Goal: Information Seeking & Learning: Learn about a topic

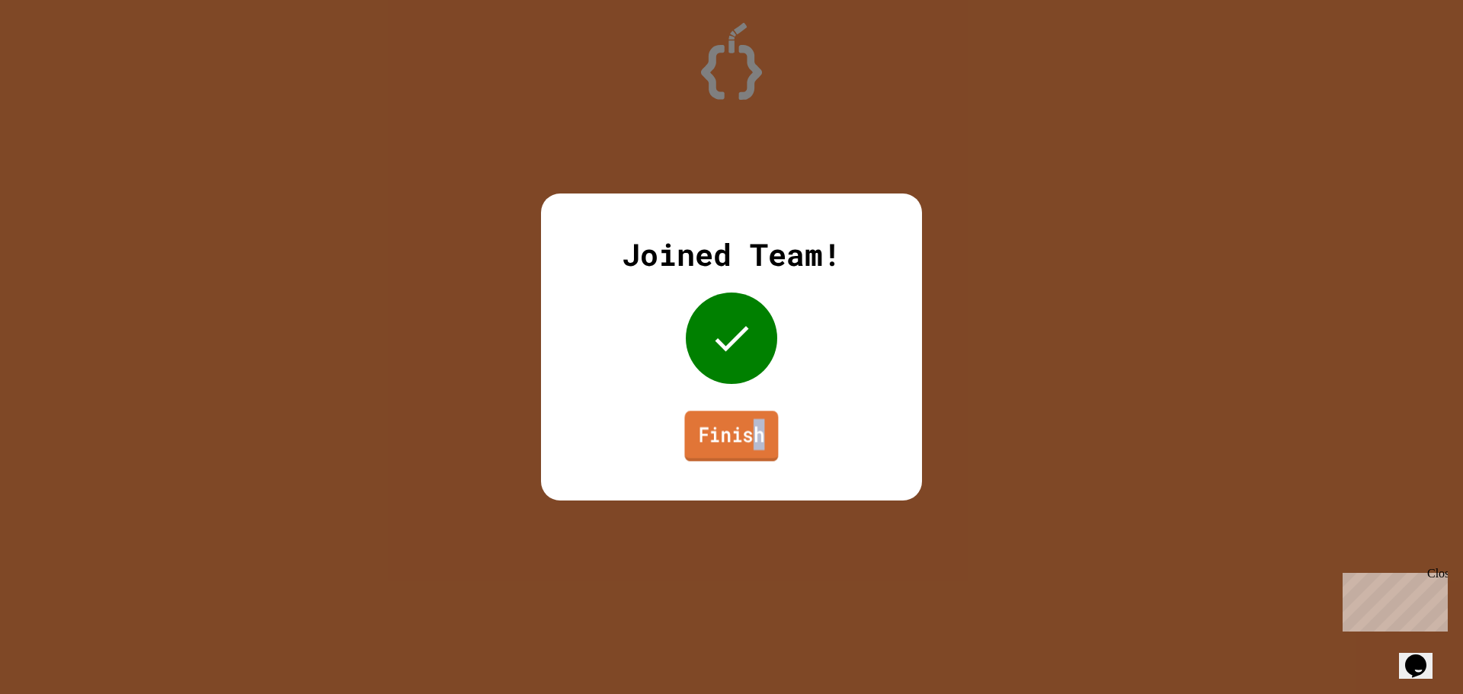
click at [763, 445] on link "Finish" at bounding box center [731, 436] width 94 height 50
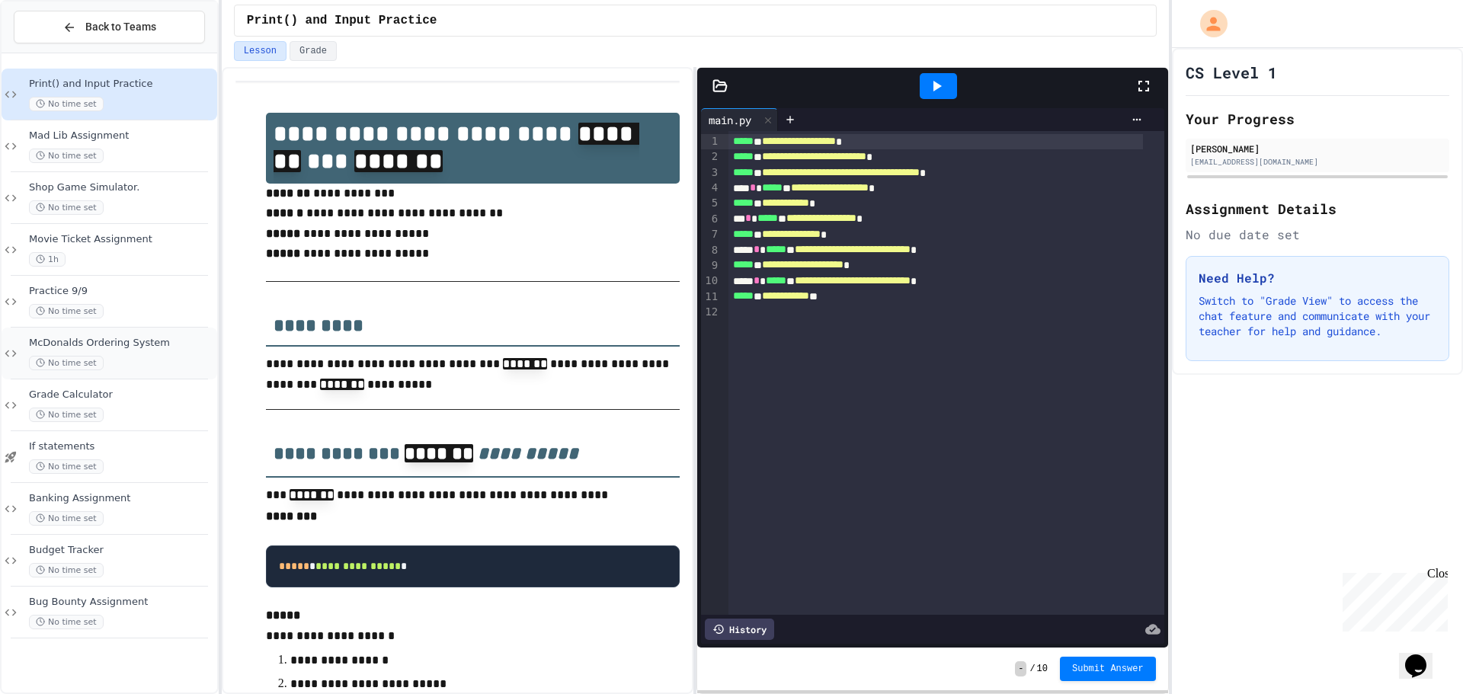
click at [116, 369] on div "No time set" at bounding box center [121, 363] width 185 height 14
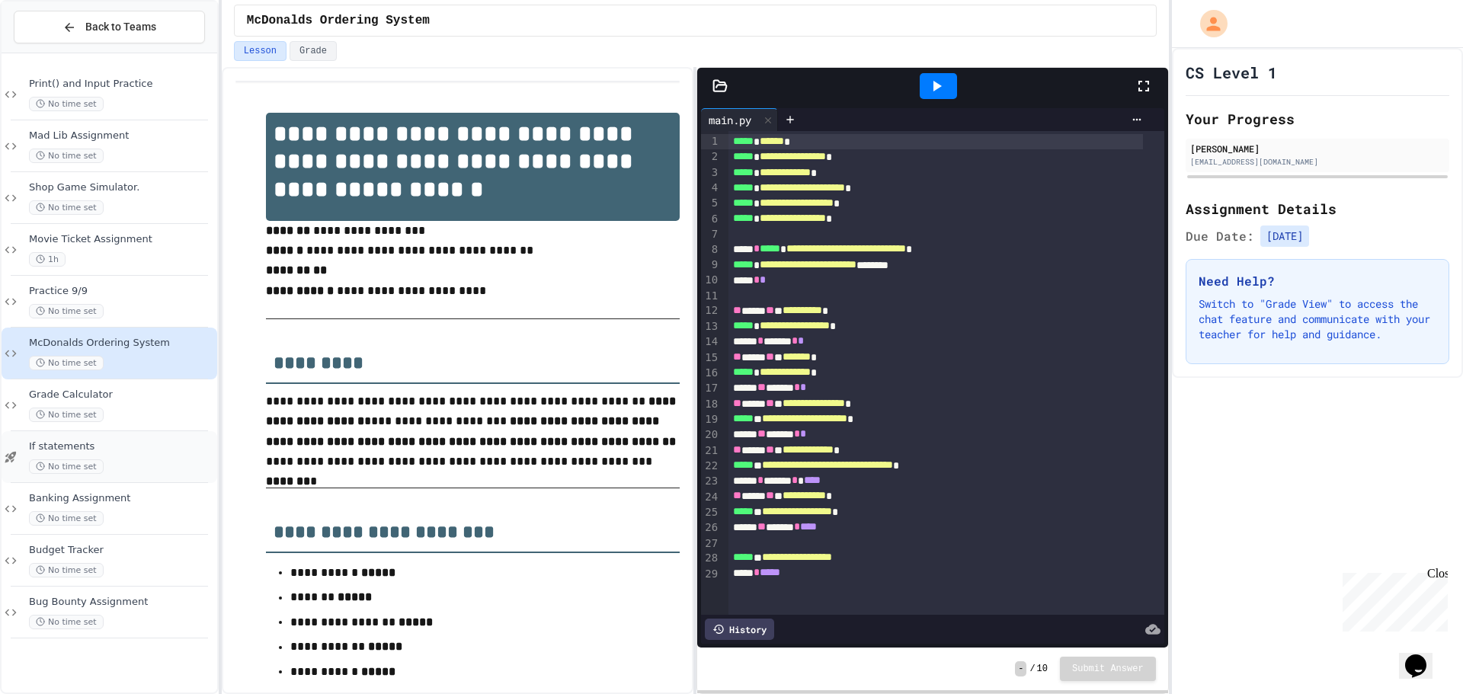
click at [107, 464] on div "No time set" at bounding box center [121, 467] width 185 height 14
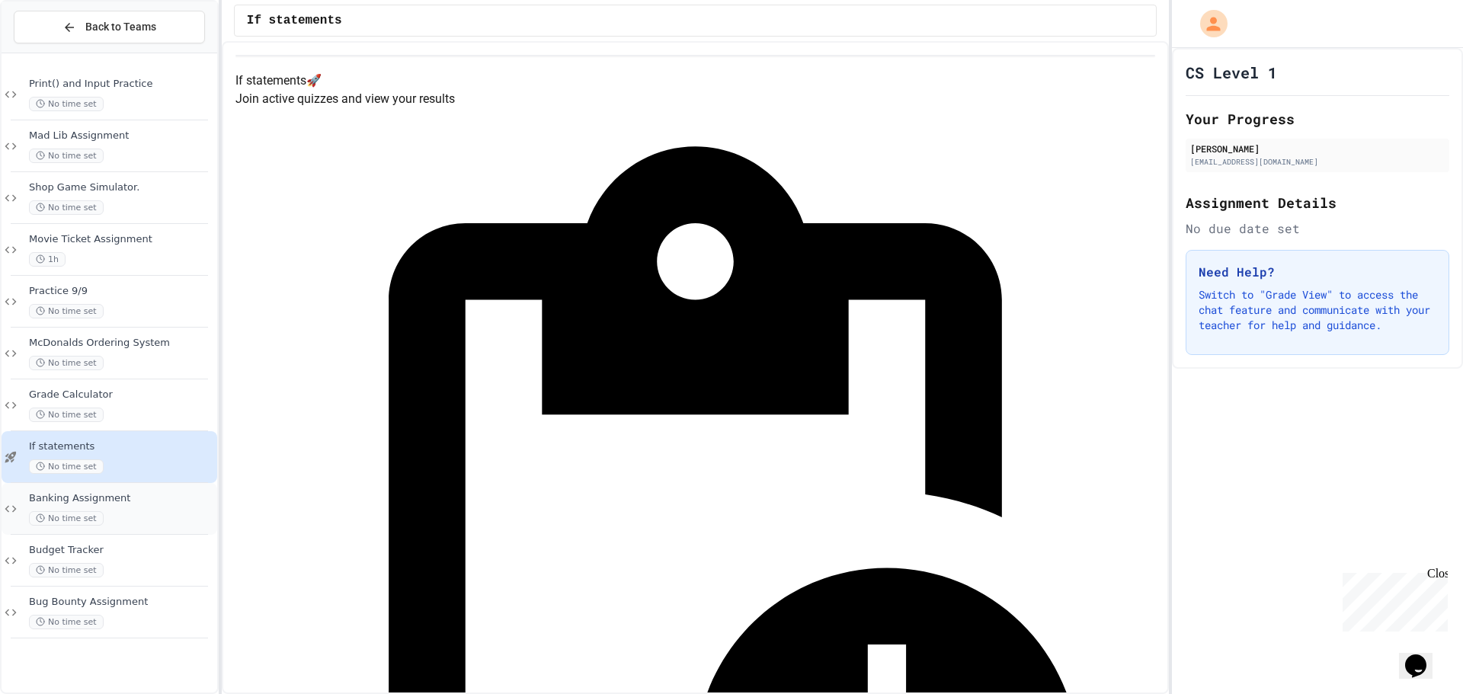
click at [112, 508] on div "Banking Assignment No time set" at bounding box center [121, 509] width 185 height 34
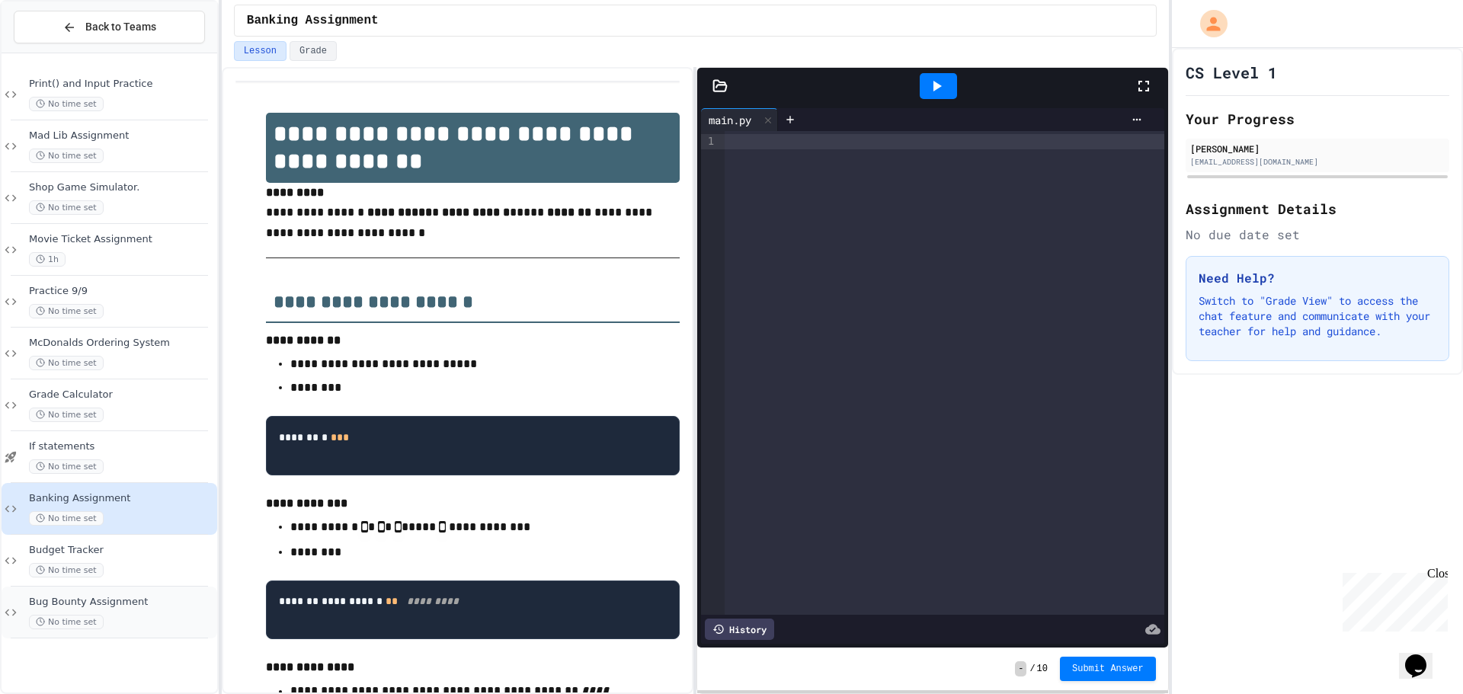
click at [88, 611] on div "Bug Bounty Assignment No time set" at bounding box center [121, 613] width 185 height 34
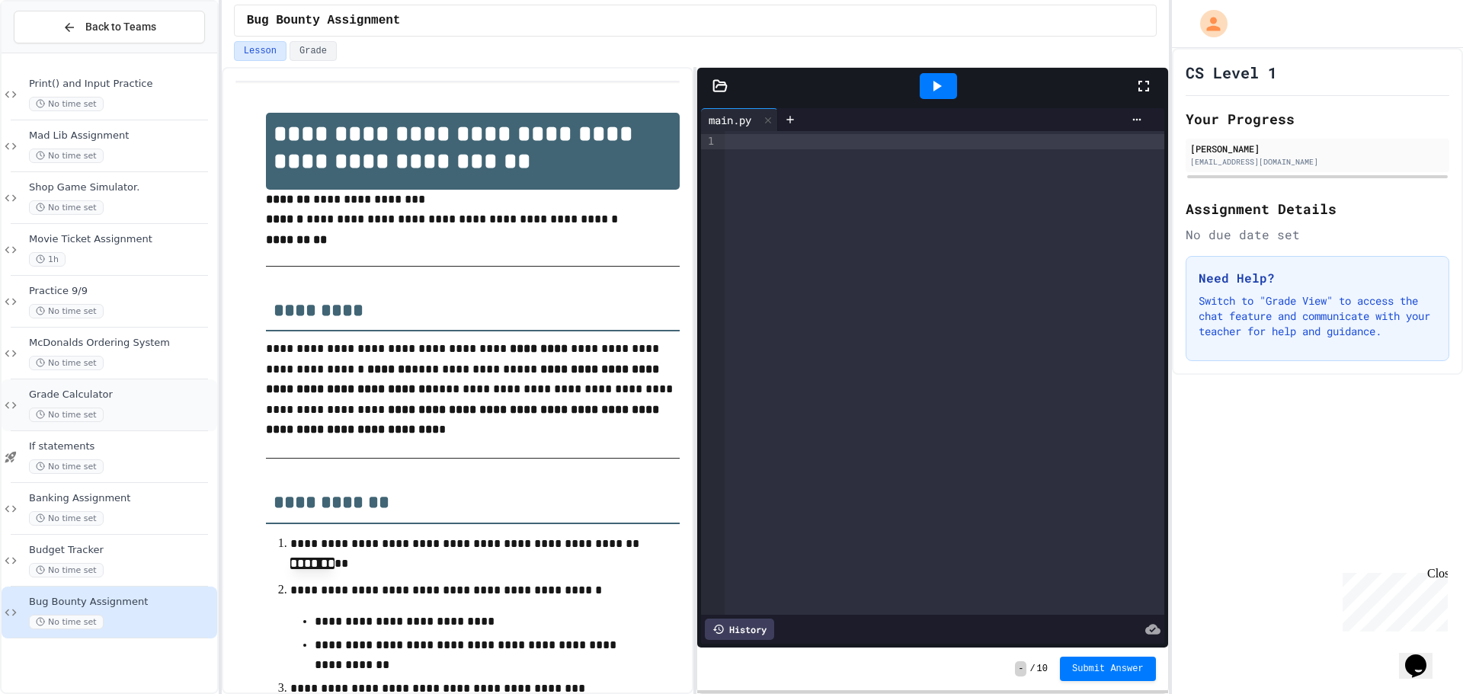
click at [123, 385] on div "Grade Calculator No time set" at bounding box center [110, 406] width 216 height 52
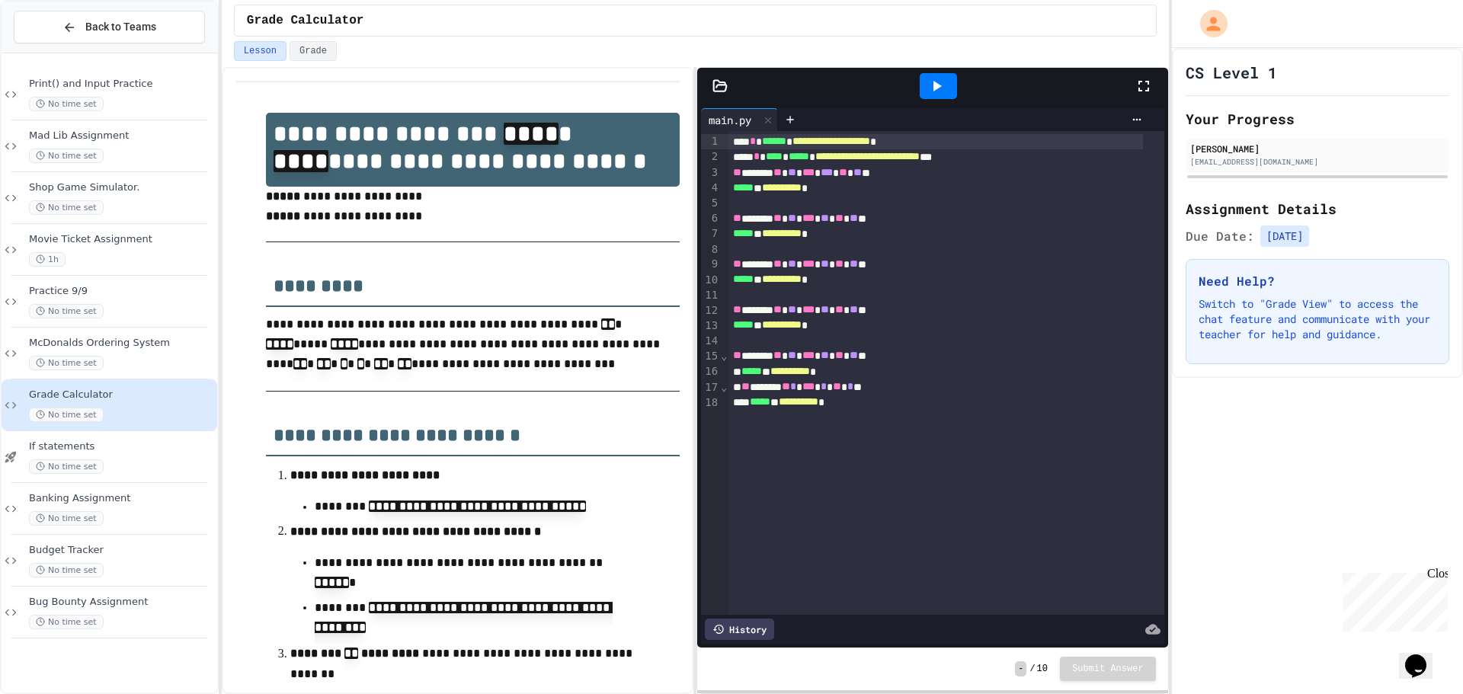
click at [95, 462] on span "No time set" at bounding box center [66, 467] width 75 height 14
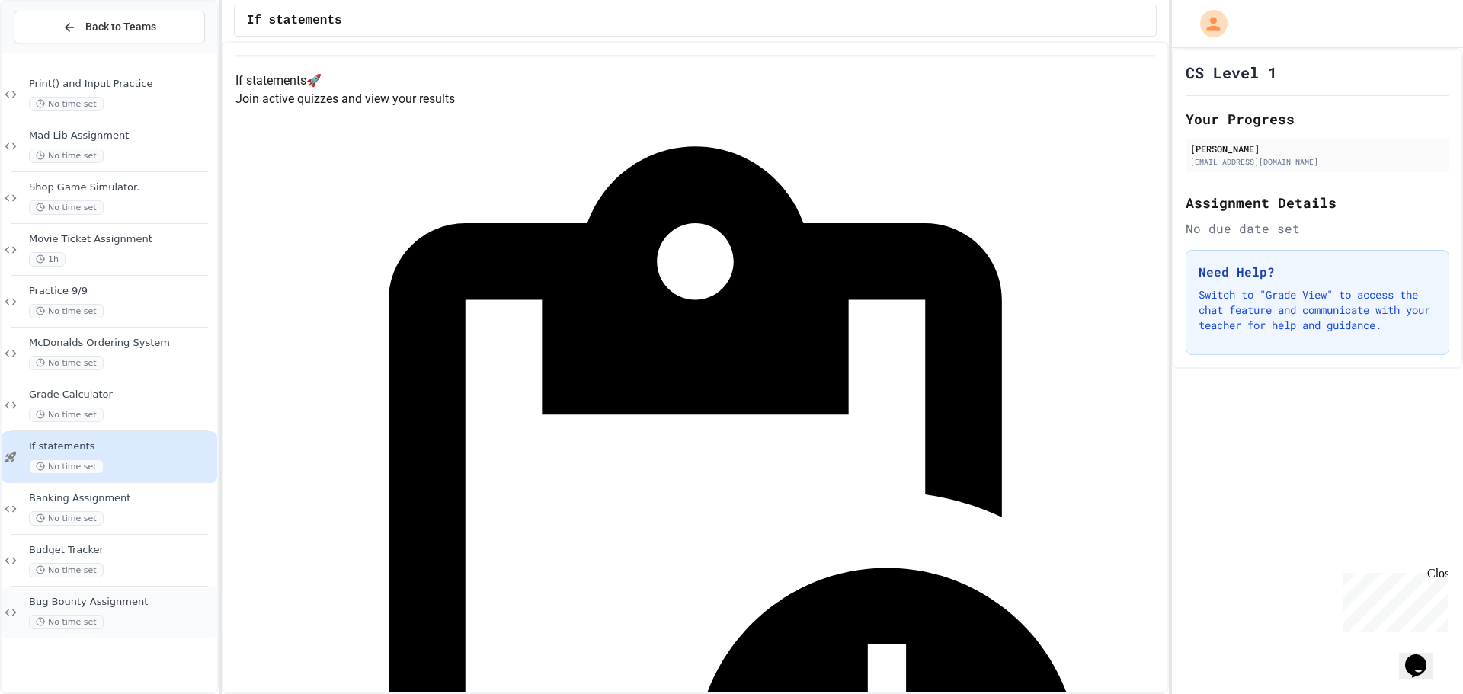
click at [142, 596] on span "Bug Bounty Assignment" at bounding box center [121, 602] width 185 height 13
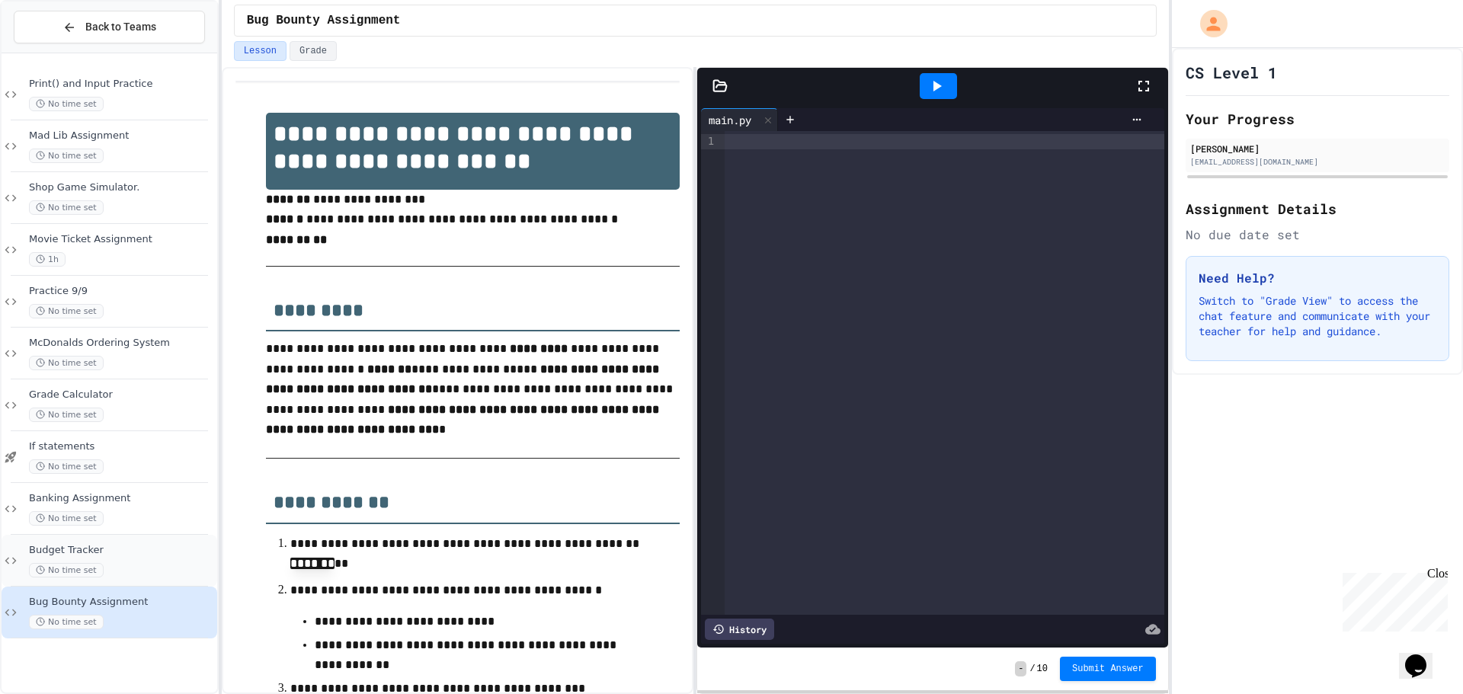
click at [133, 562] on div "Budget Tracker No time set" at bounding box center [121, 561] width 185 height 34
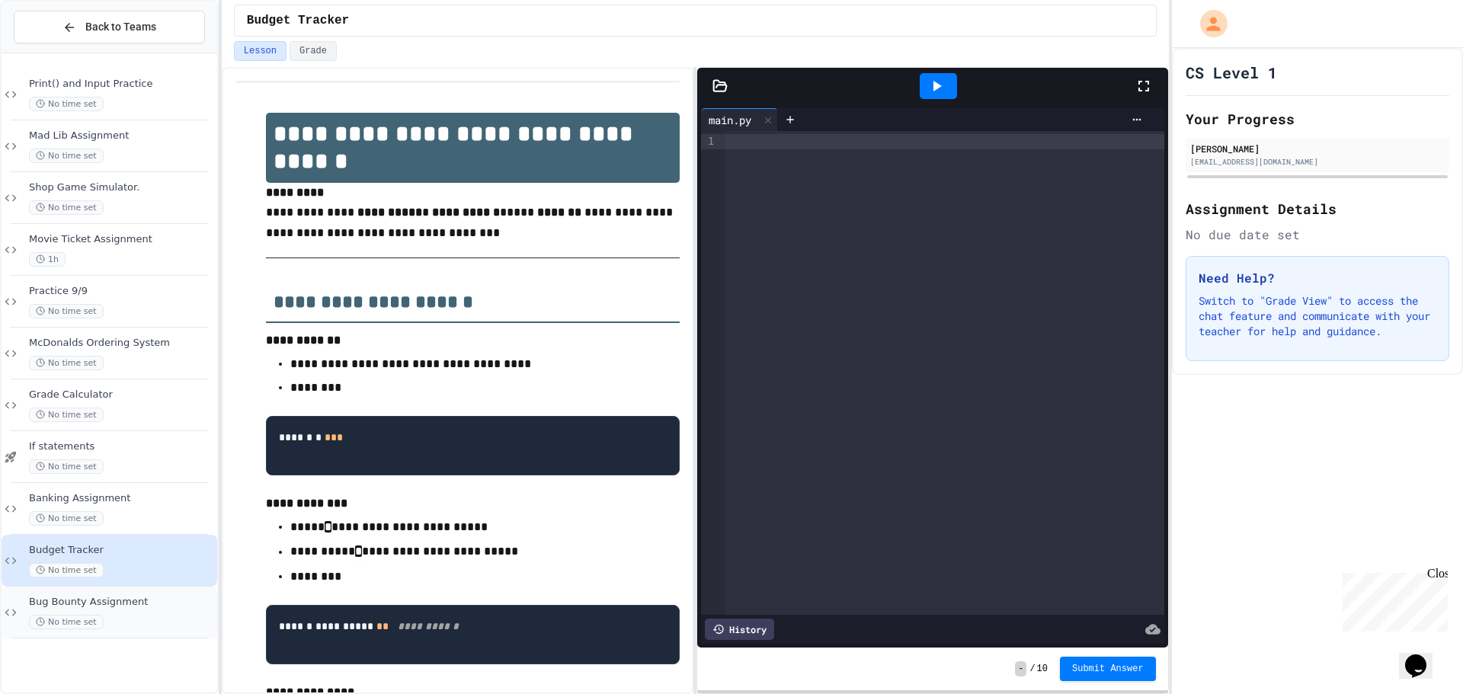
click at [149, 602] on span "Bug Bounty Assignment" at bounding box center [121, 602] width 185 height 13
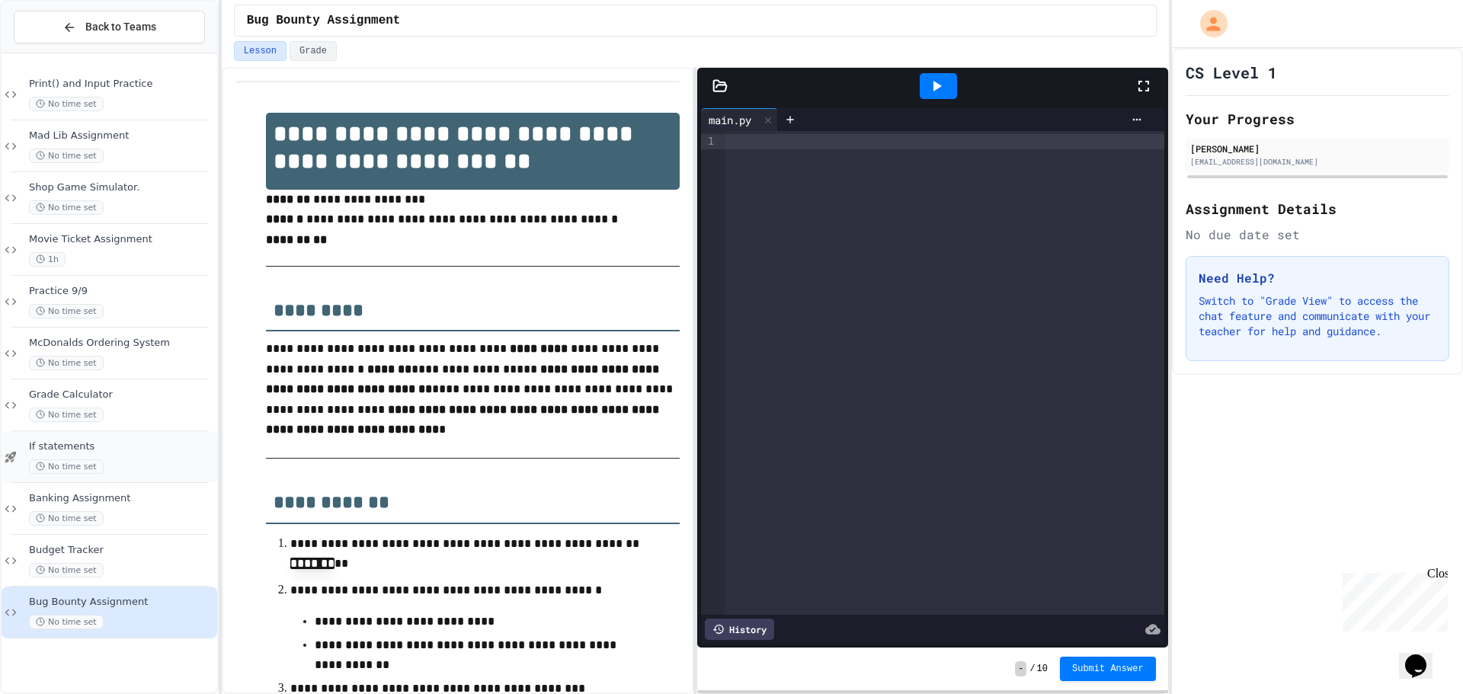
click at [144, 452] on span "If statements" at bounding box center [121, 447] width 185 height 13
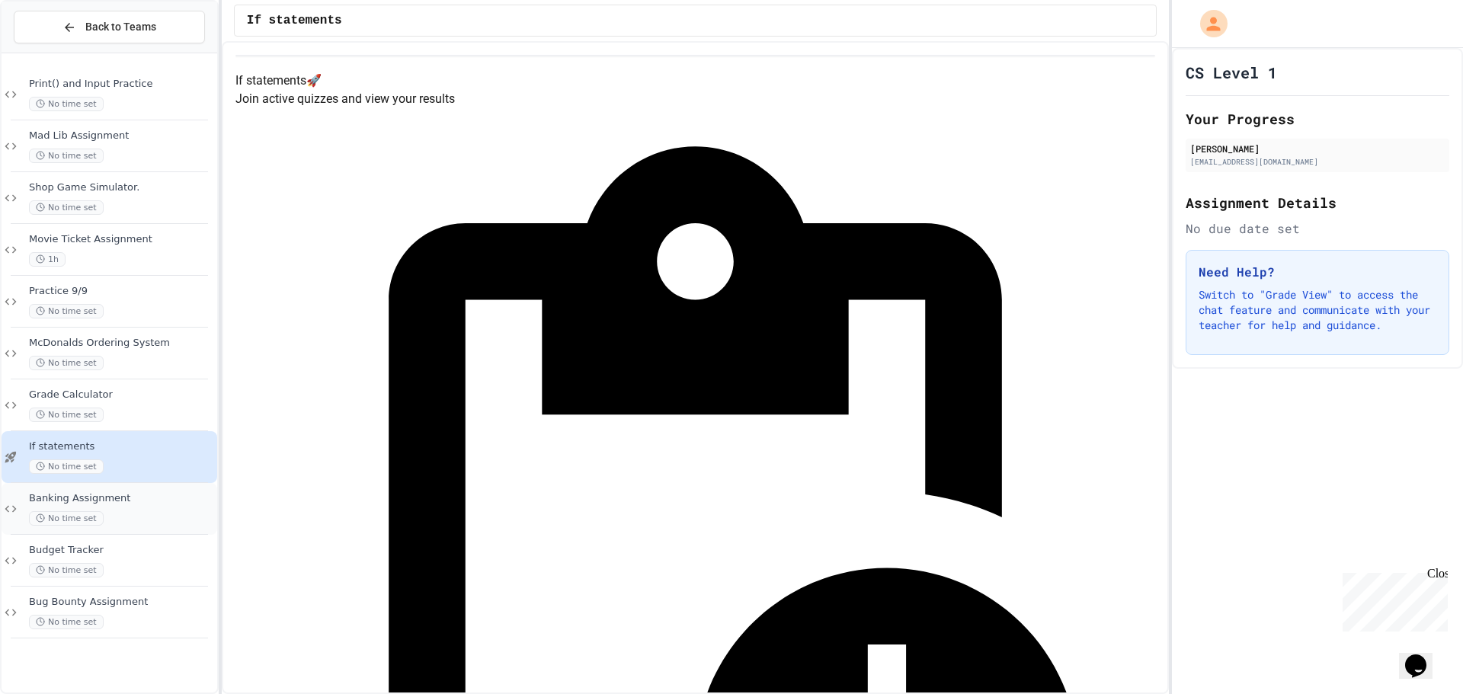
click at [146, 492] on span "Banking Assignment" at bounding box center [121, 498] width 185 height 13
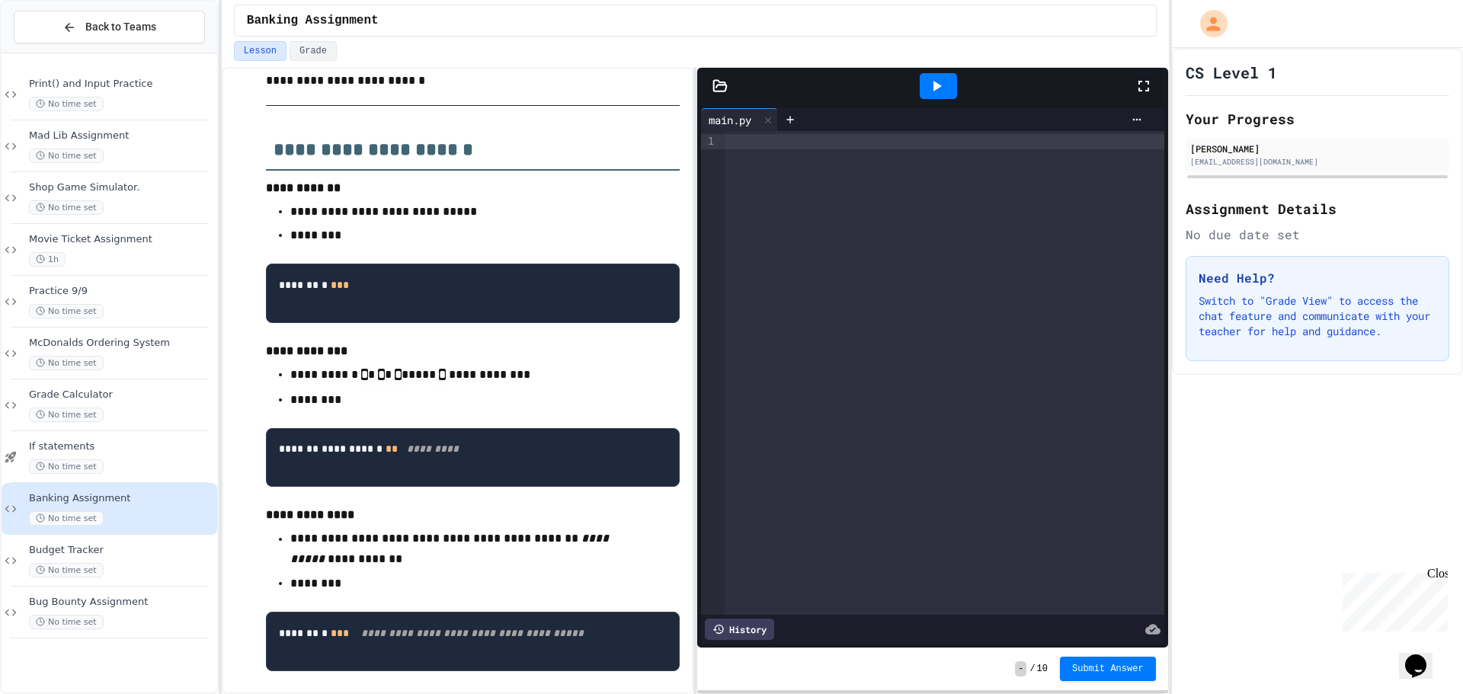
scroll to position [76, 0]
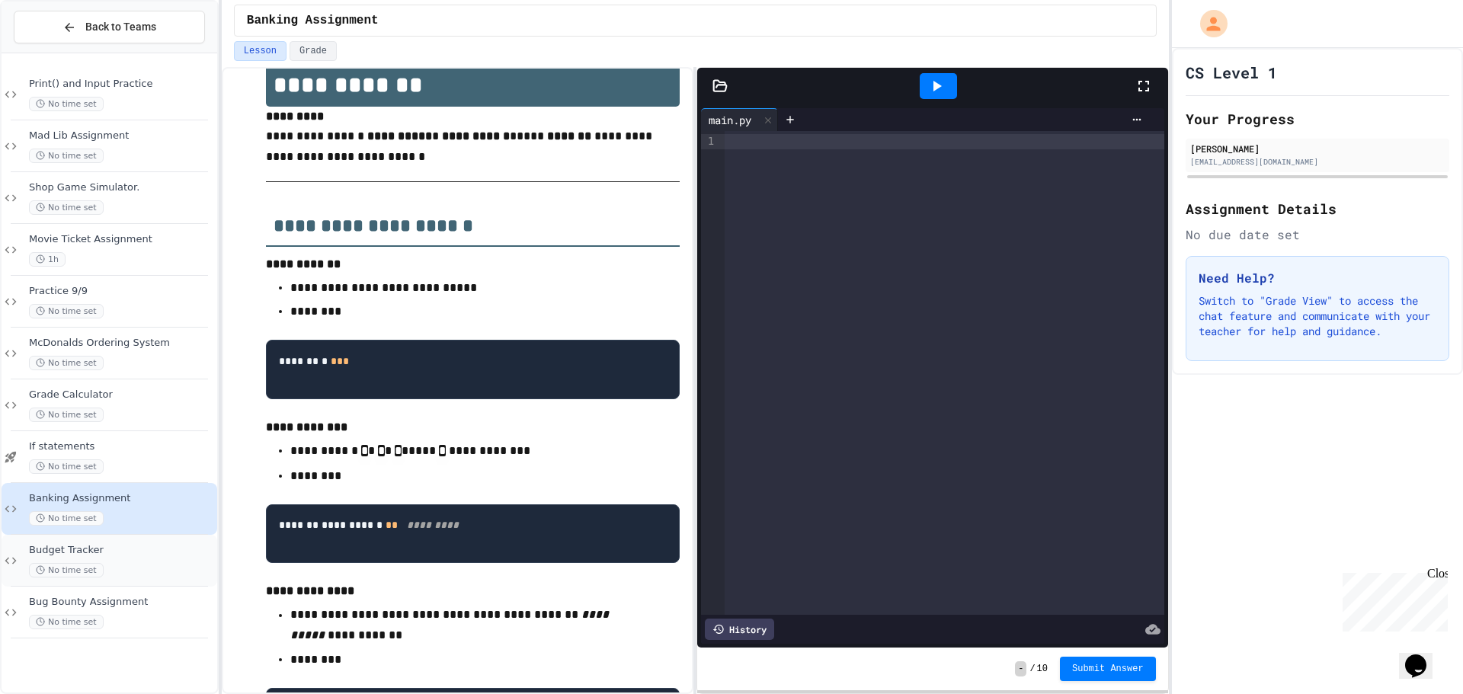
click at [129, 561] on div "Budget Tracker No time set" at bounding box center [121, 561] width 185 height 34
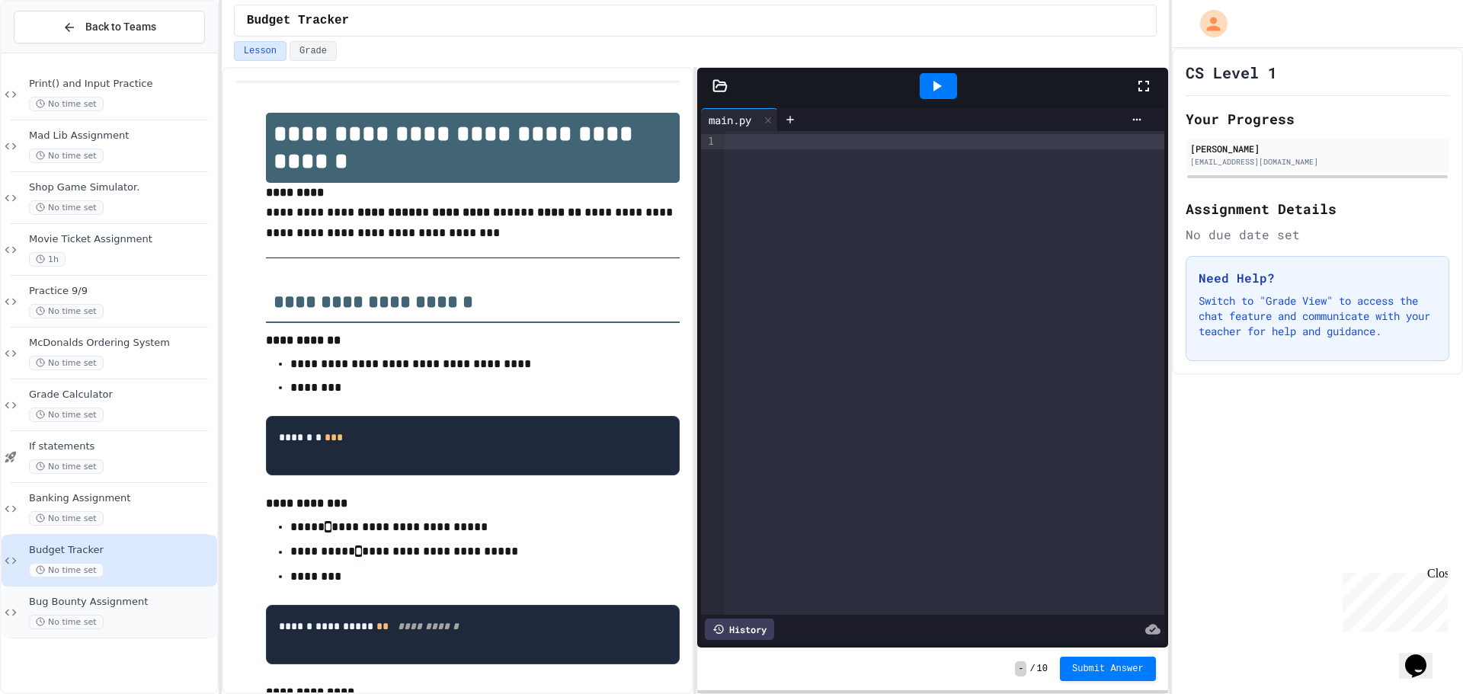
click at [139, 605] on span "Bug Bounty Assignment" at bounding box center [121, 602] width 185 height 13
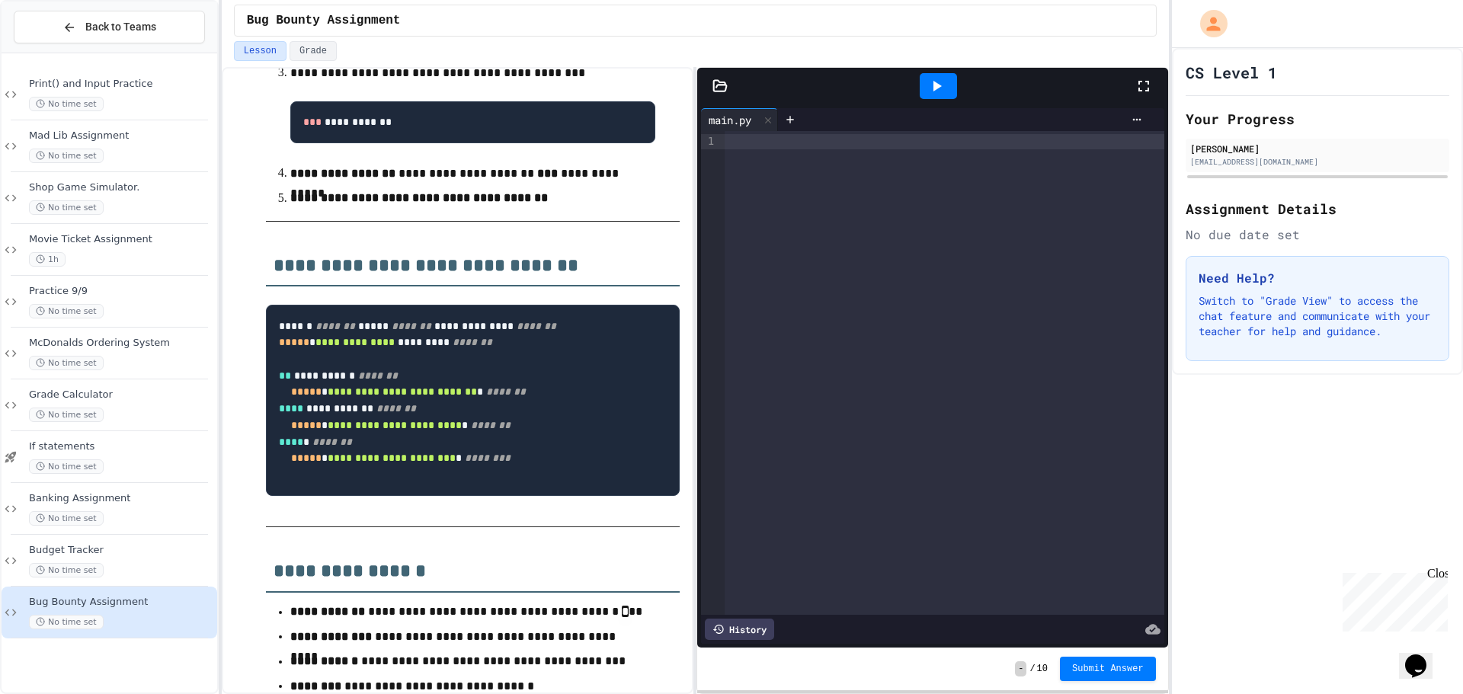
scroll to position [686, 0]
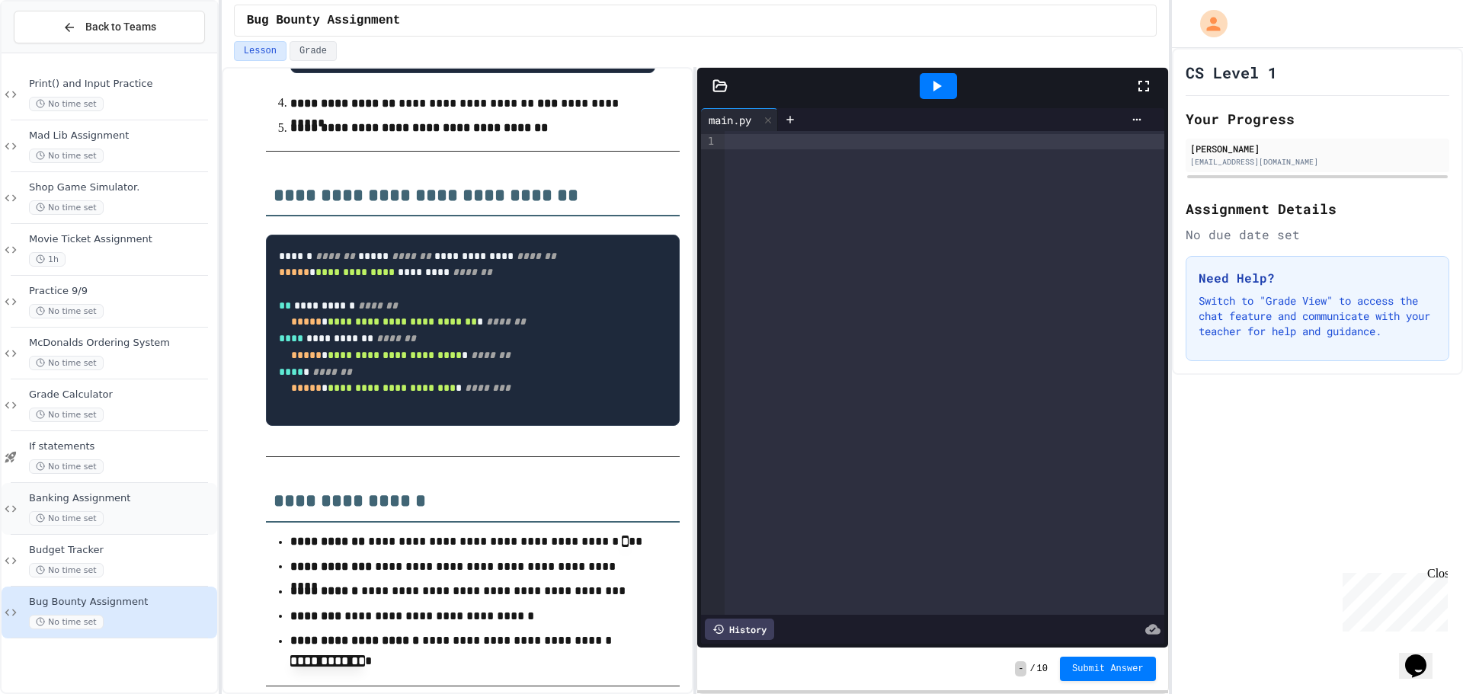
click at [151, 519] on div "No time set" at bounding box center [121, 518] width 185 height 14
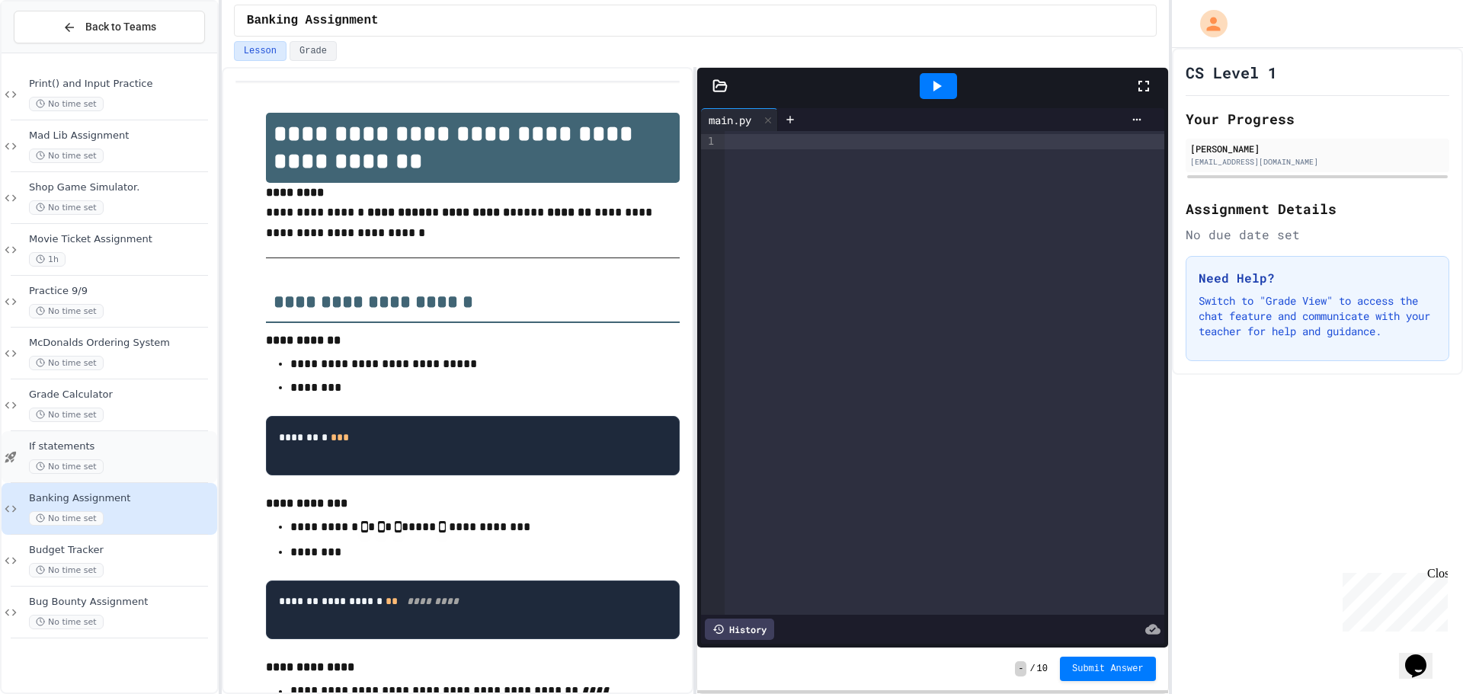
click at [162, 453] on span "If statements" at bounding box center [121, 447] width 185 height 13
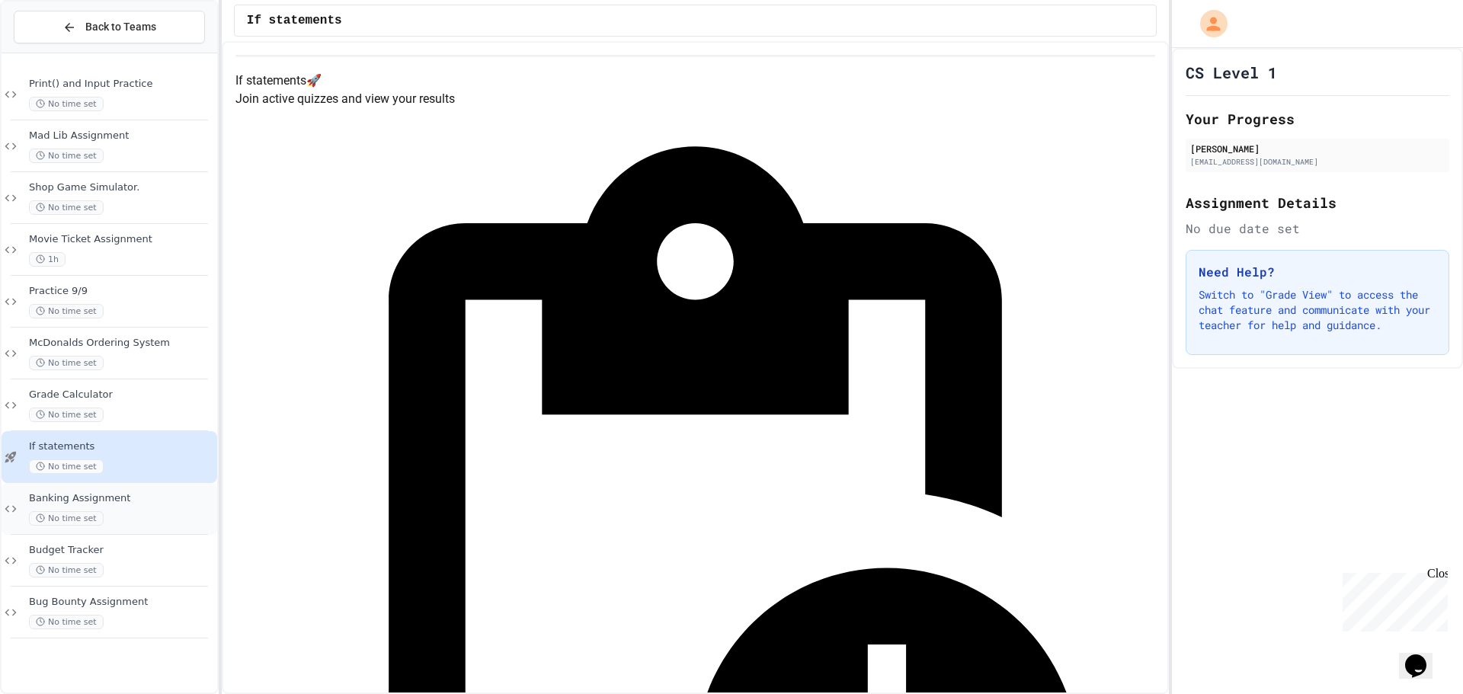
click at [172, 499] on span "Banking Assignment" at bounding box center [121, 498] width 185 height 13
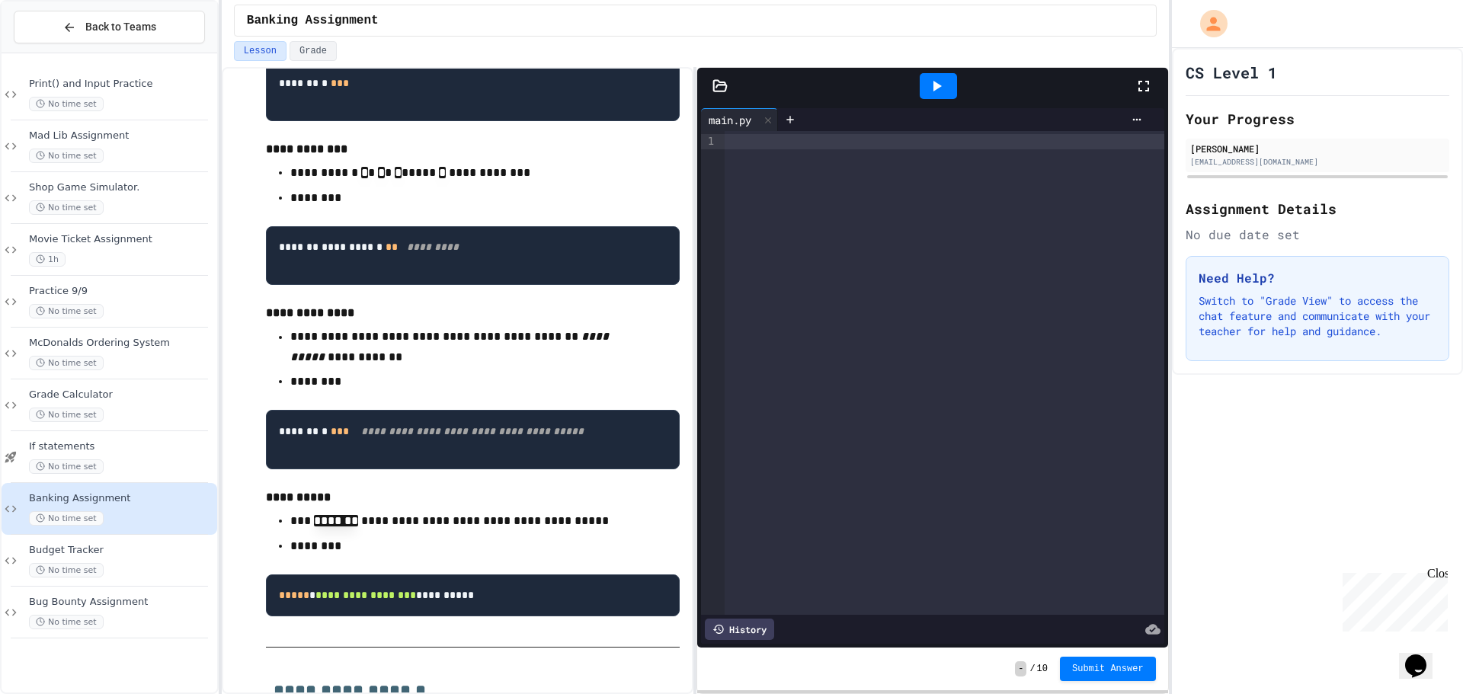
scroll to position [381, 0]
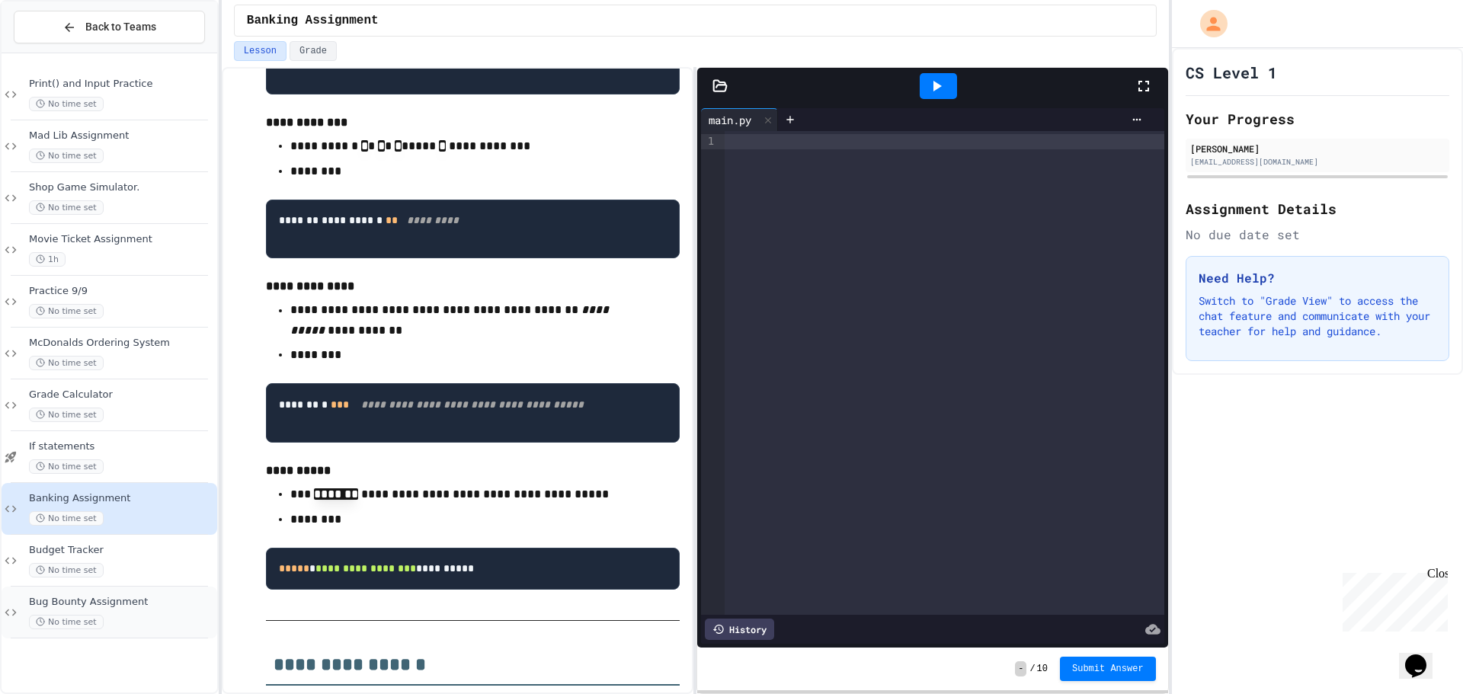
click at [109, 588] on div "Bug Bounty Assignment No time set" at bounding box center [110, 613] width 216 height 52
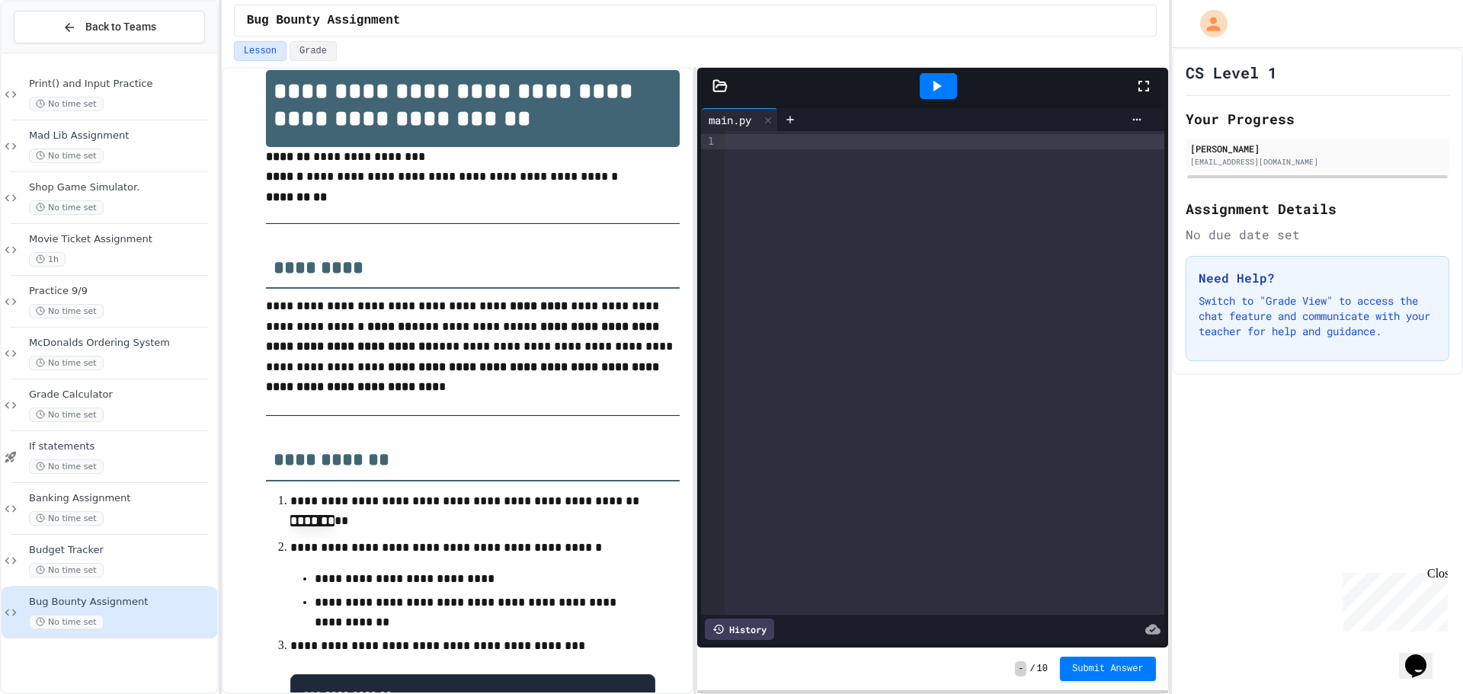
scroll to position [76, 0]
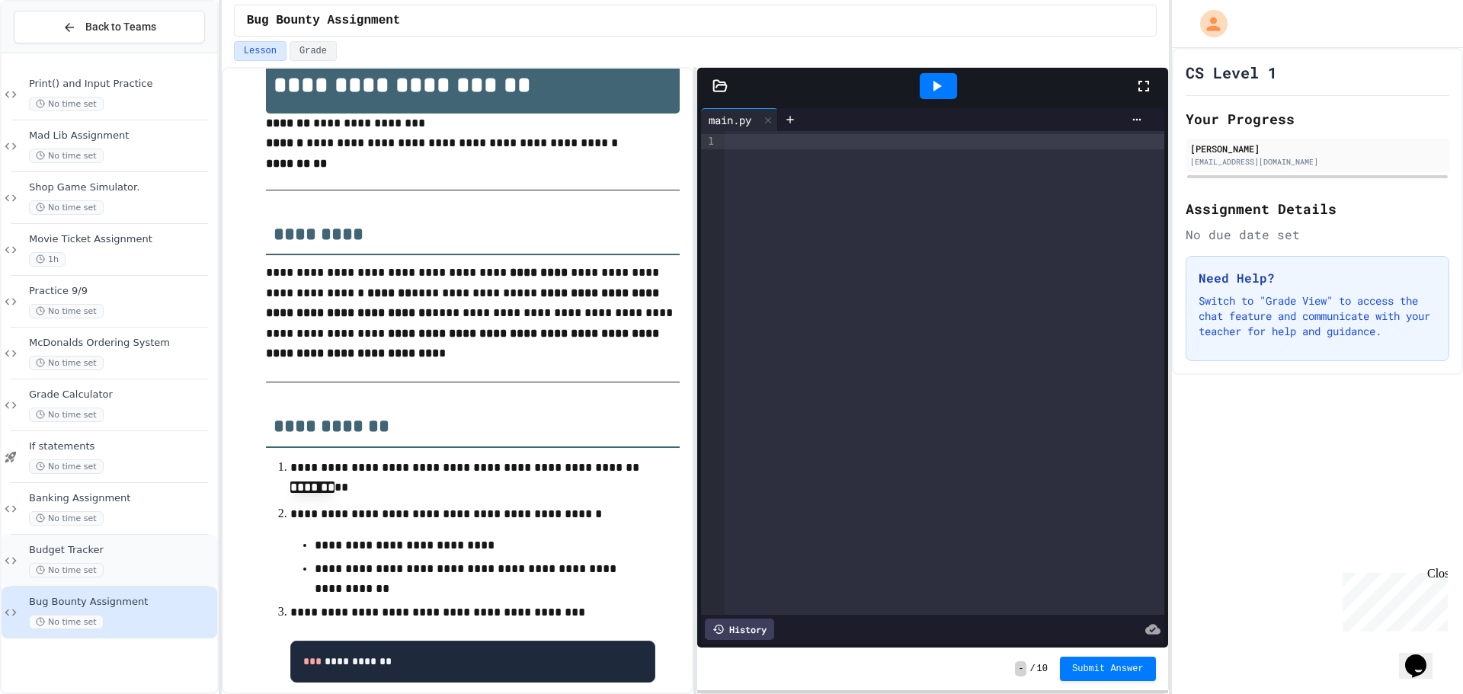
click at [172, 546] on div "Budget Tracker No time set" at bounding box center [110, 561] width 216 height 52
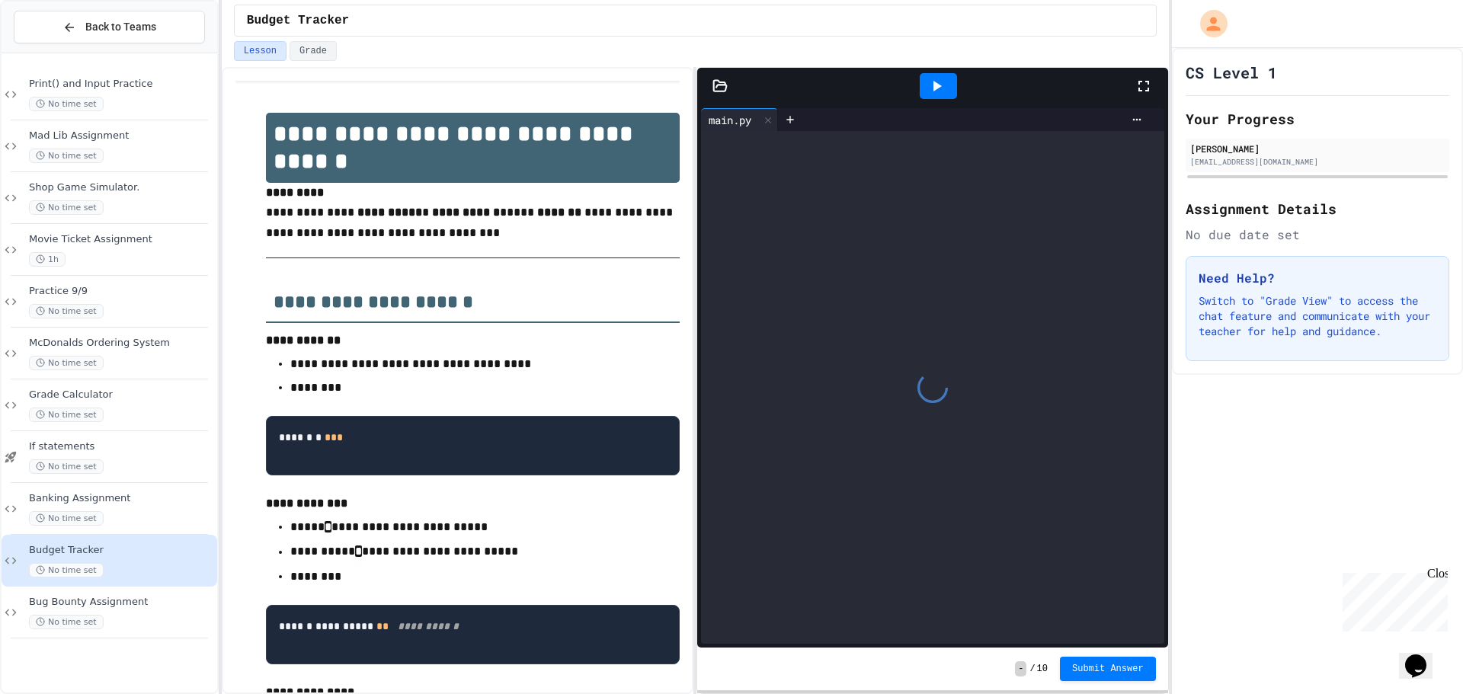
click at [171, 569] on div "No time set" at bounding box center [121, 570] width 185 height 14
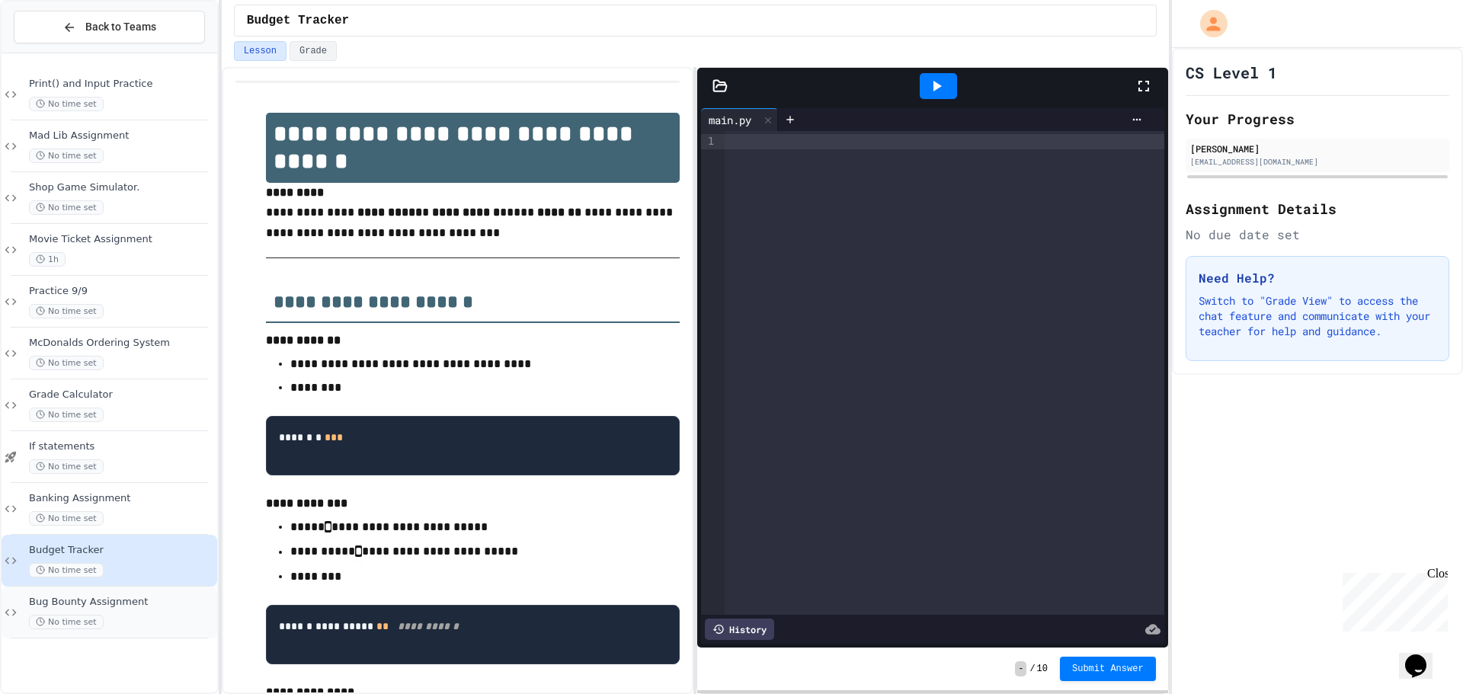
click at [149, 597] on span "Bug Bounty Assignment" at bounding box center [121, 602] width 185 height 13
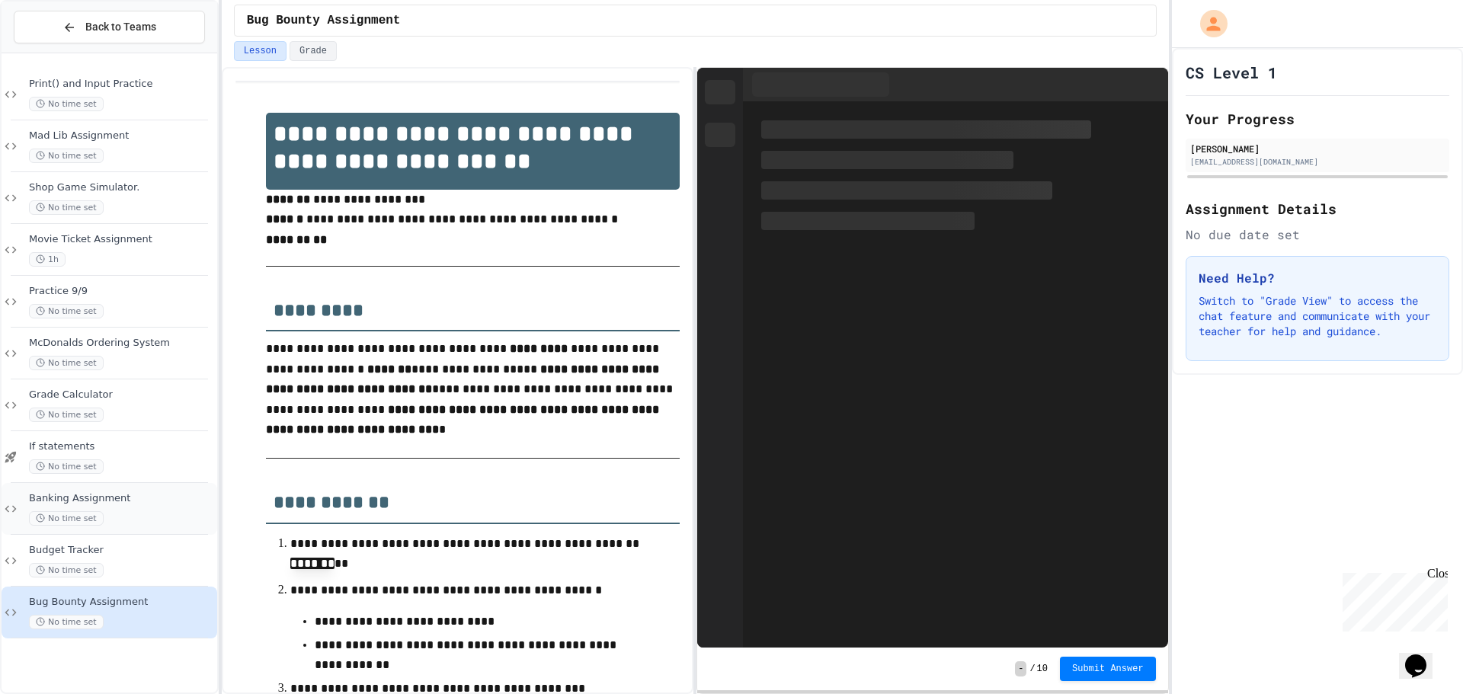
click at [163, 514] on div "No time set" at bounding box center [121, 518] width 185 height 14
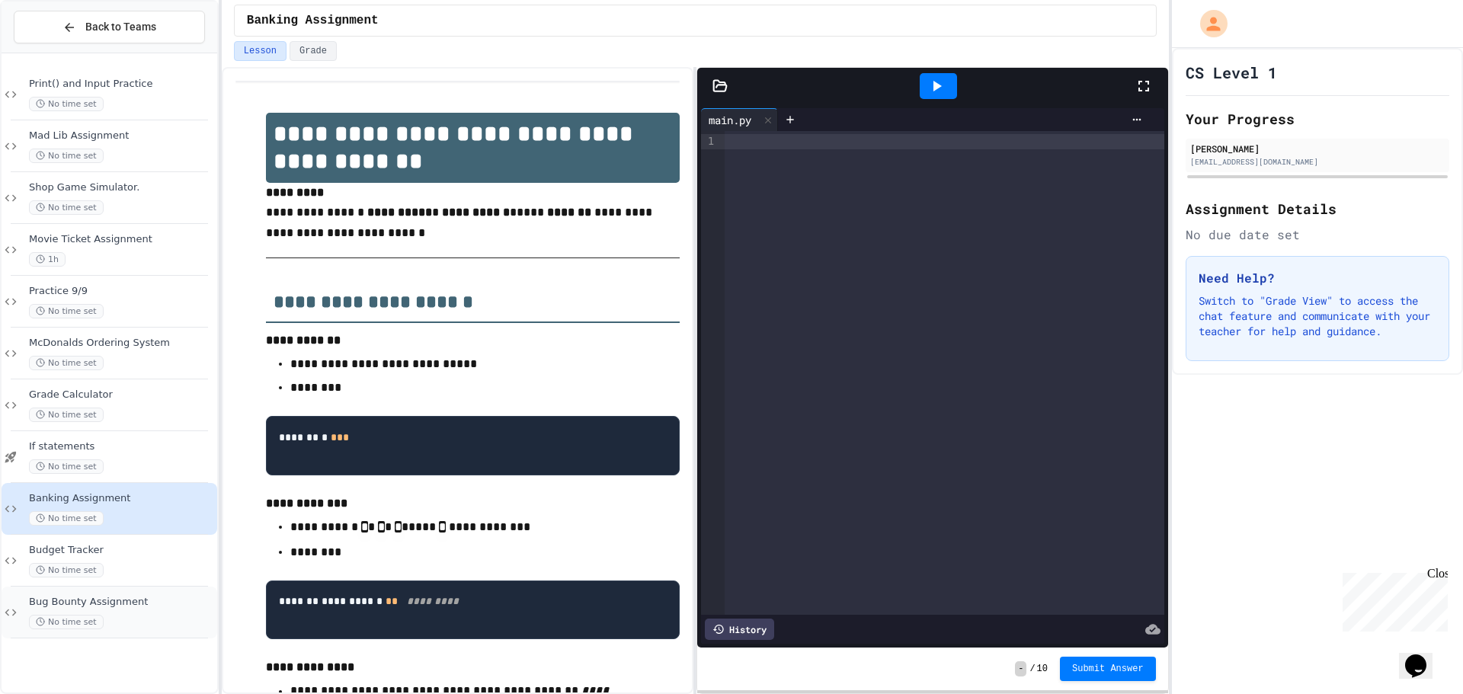
click at [139, 606] on span "Bug Bounty Assignment" at bounding box center [121, 602] width 185 height 13
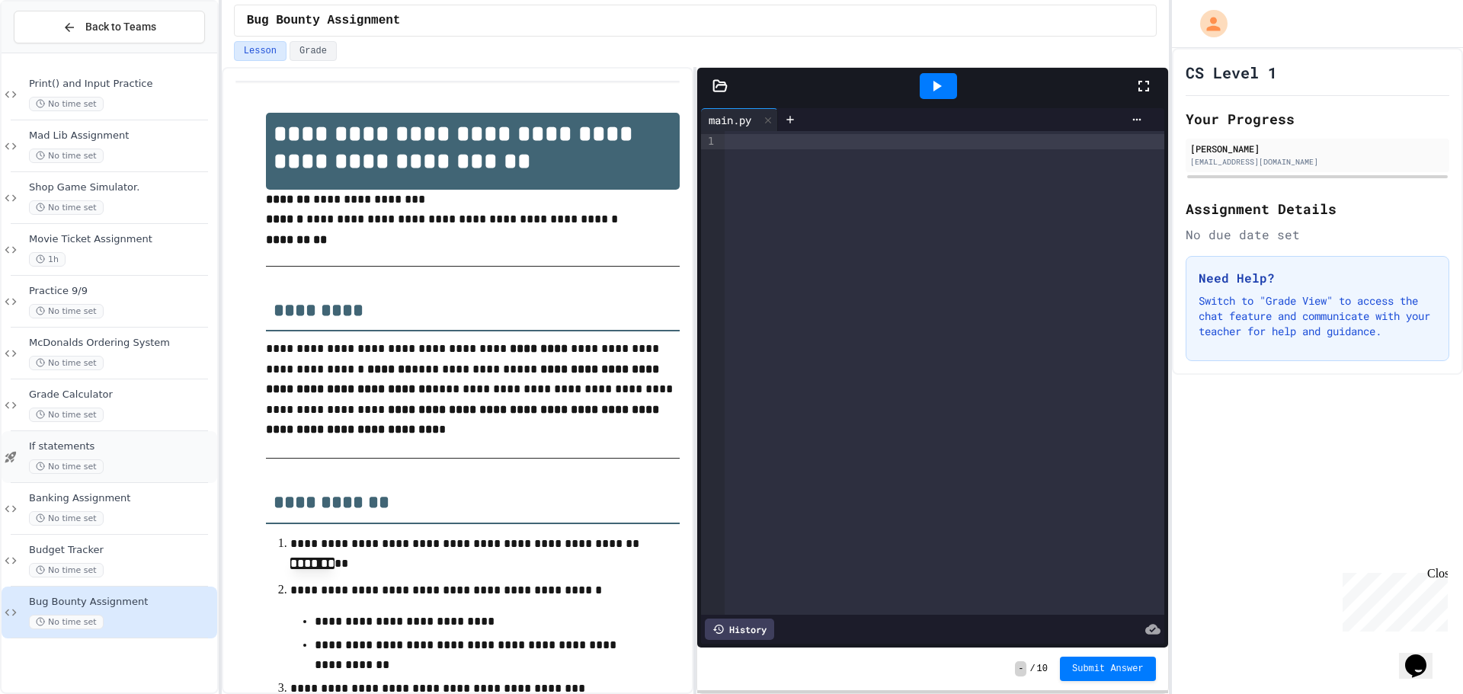
click at [114, 476] on div "If statements No time set" at bounding box center [110, 457] width 216 height 52
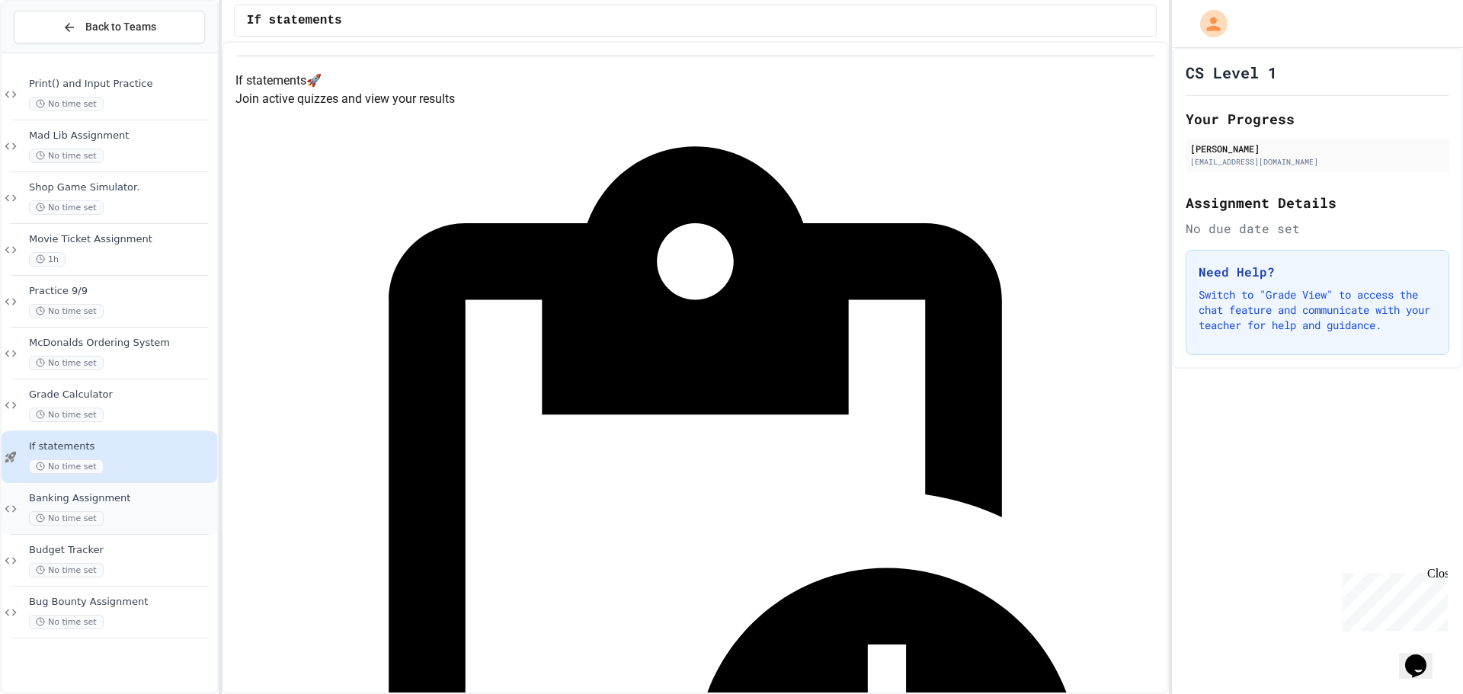
click at [149, 527] on div "Banking Assignment No time set" at bounding box center [110, 509] width 216 height 52
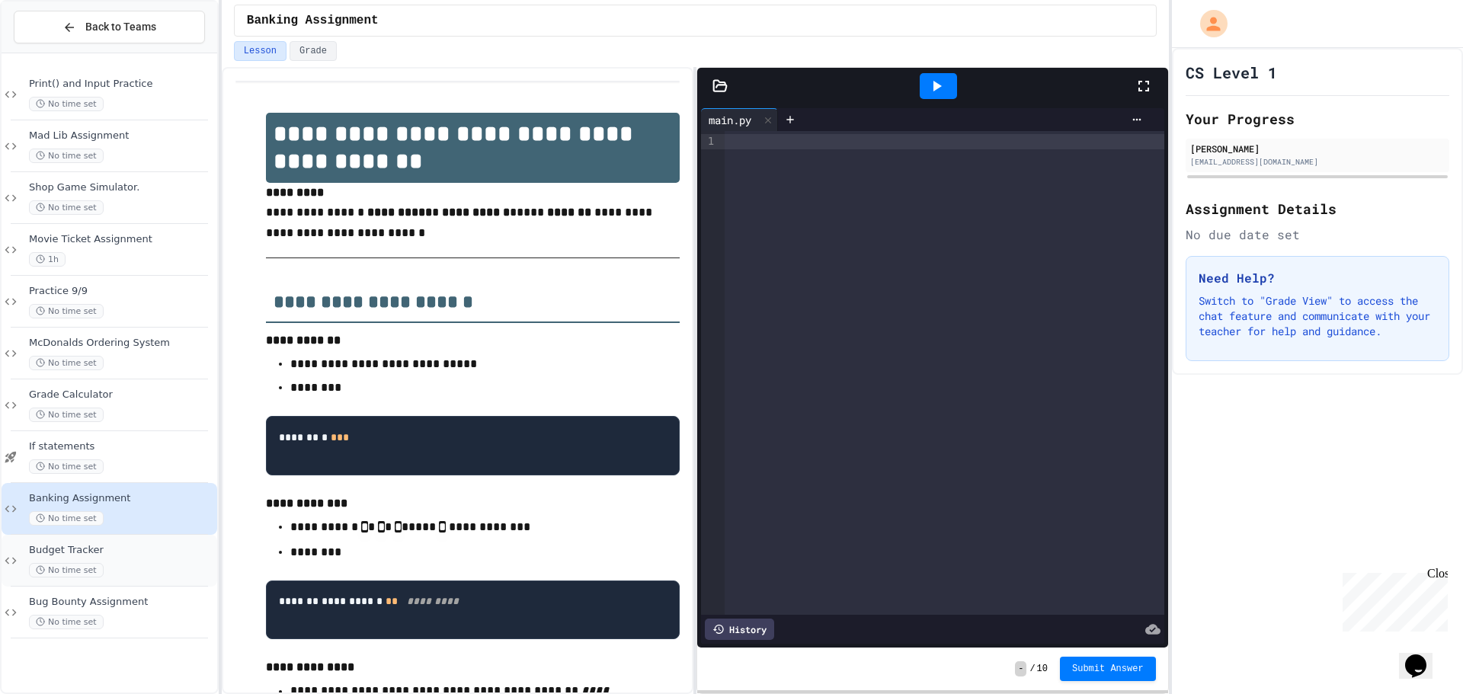
click at [144, 549] on span "Budget Tracker" at bounding box center [121, 550] width 185 height 13
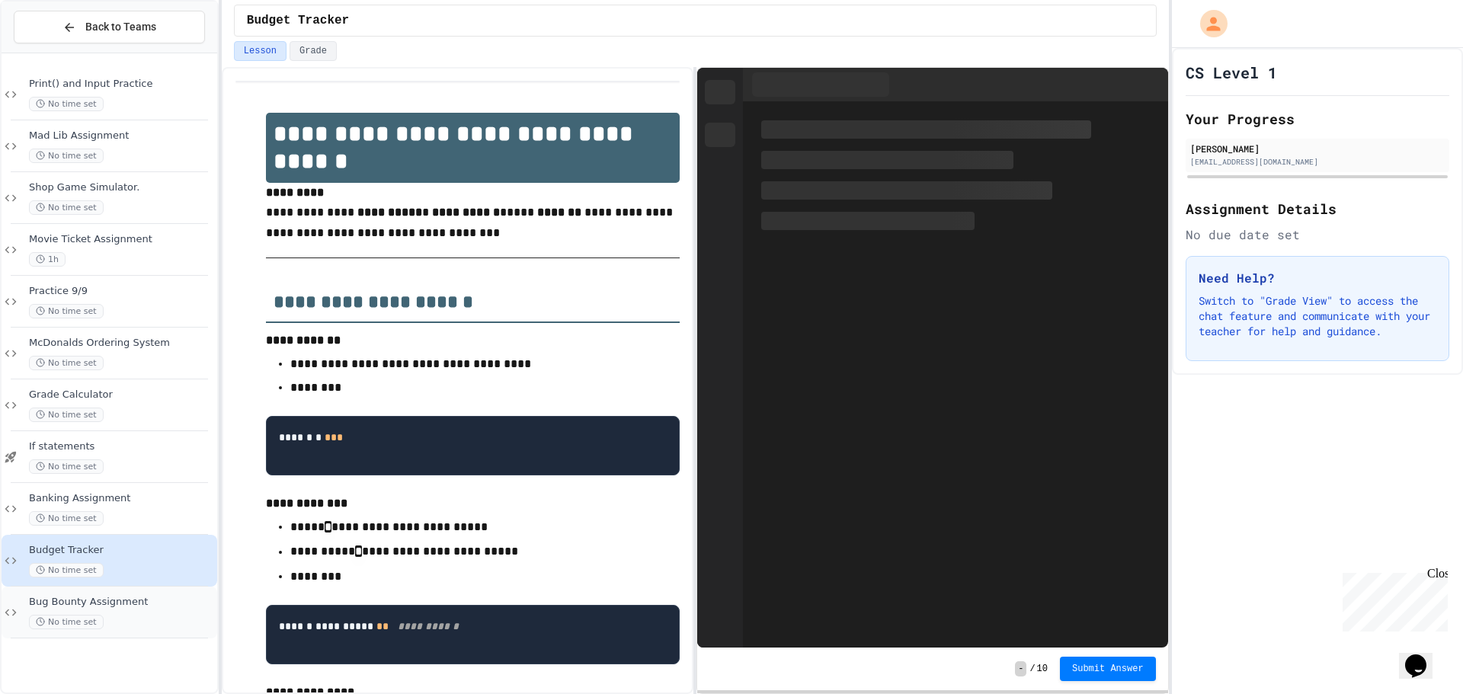
click at [175, 617] on div "No time set" at bounding box center [121, 622] width 185 height 14
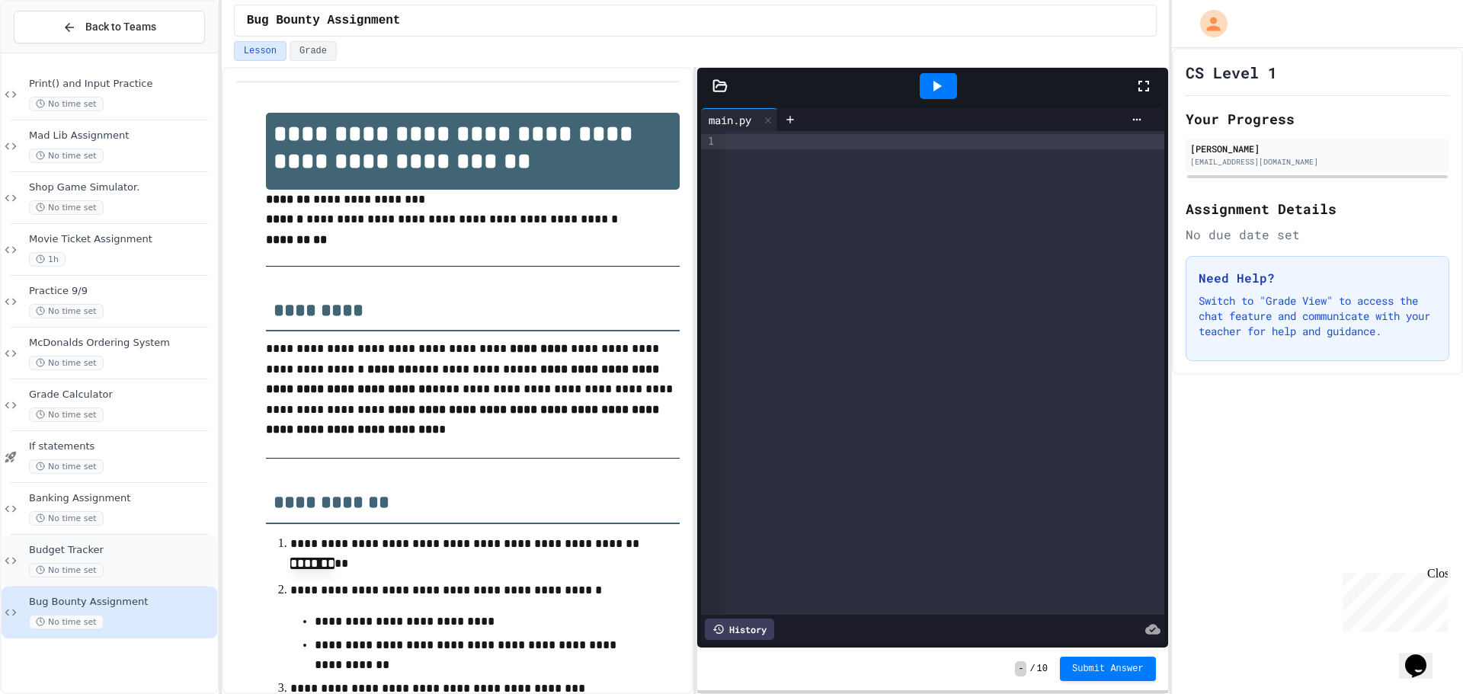
click at [124, 549] on span "Budget Tracker" at bounding box center [121, 550] width 185 height 13
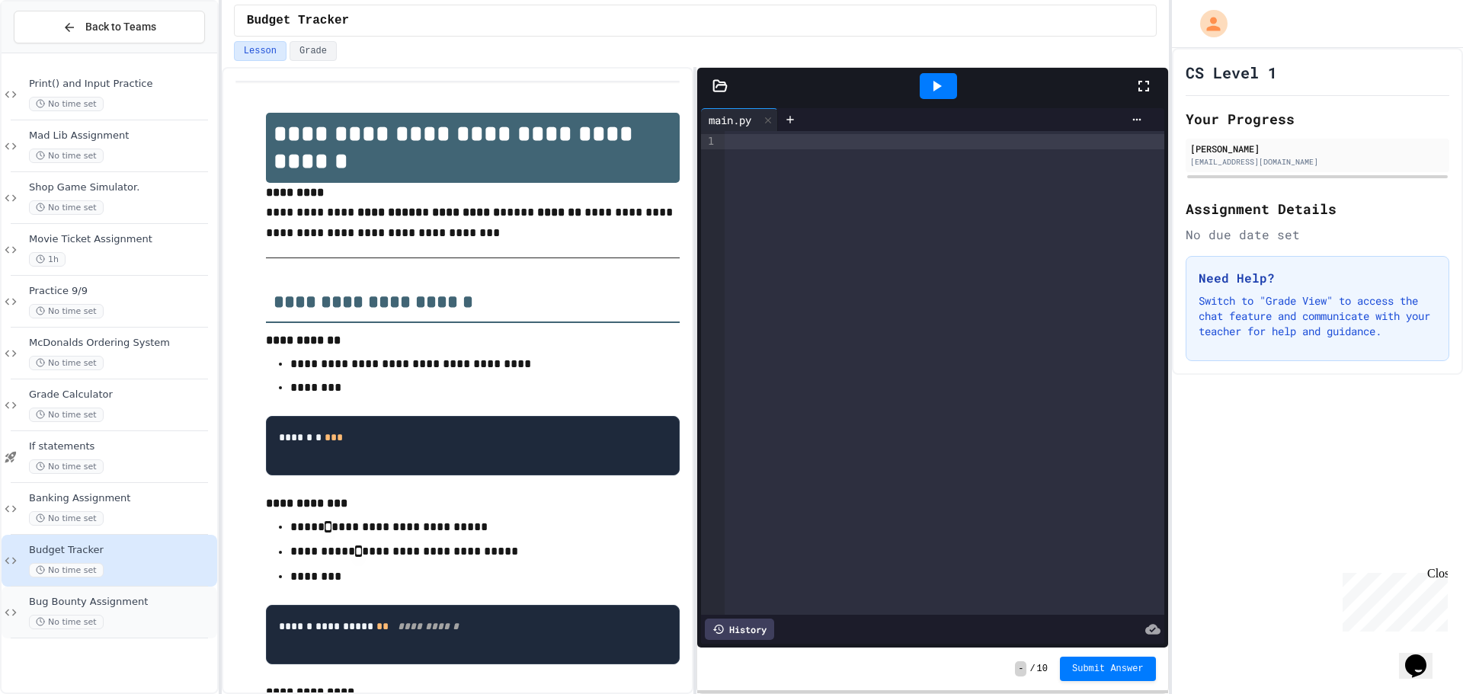
click at [143, 607] on span "Bug Bounty Assignment" at bounding box center [121, 602] width 185 height 13
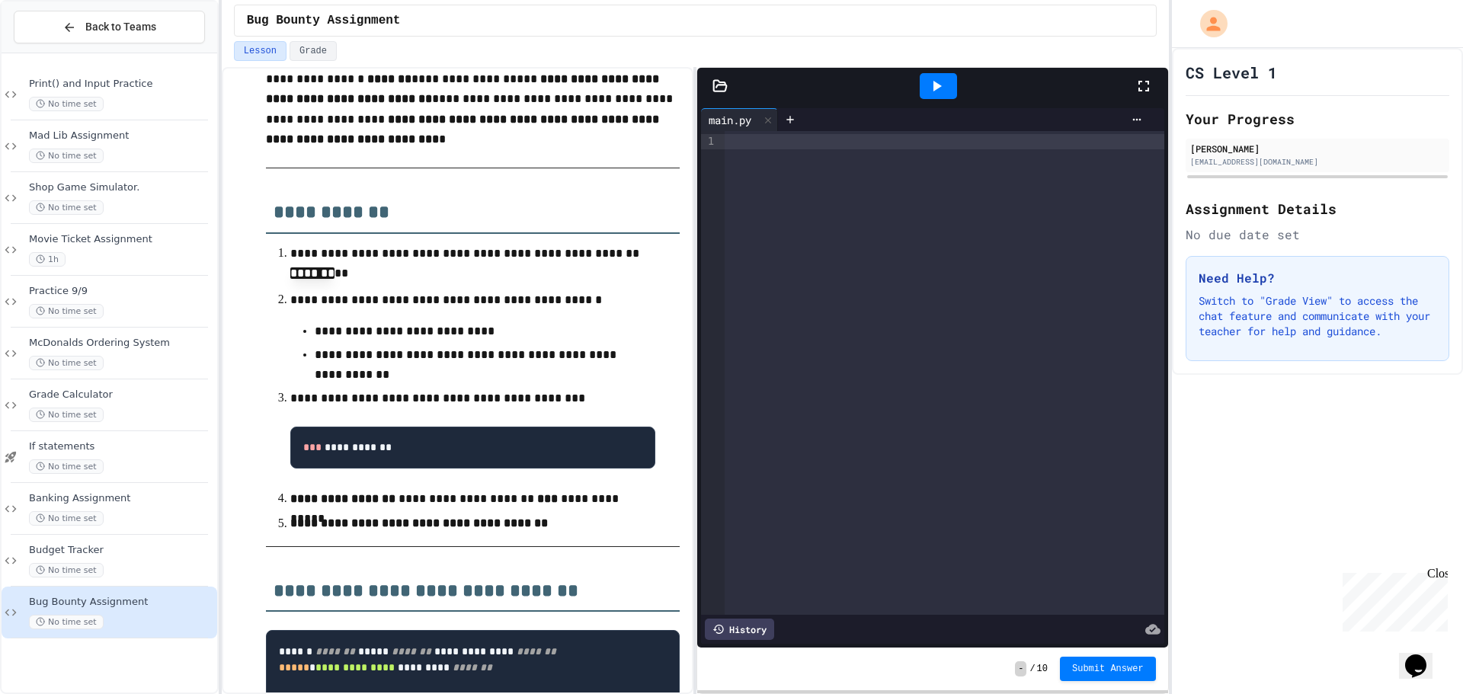
scroll to position [381, 0]
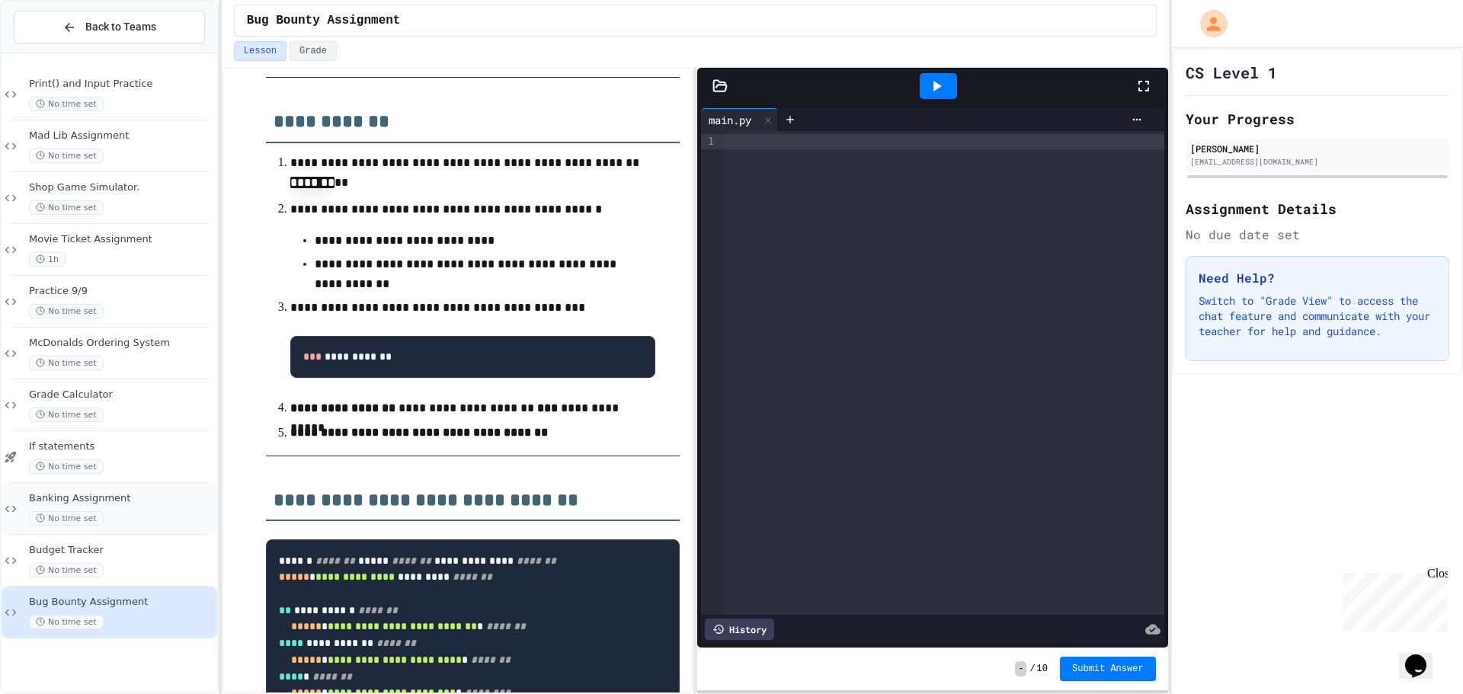
click at [173, 530] on div "Banking Assignment No time set" at bounding box center [110, 509] width 216 height 52
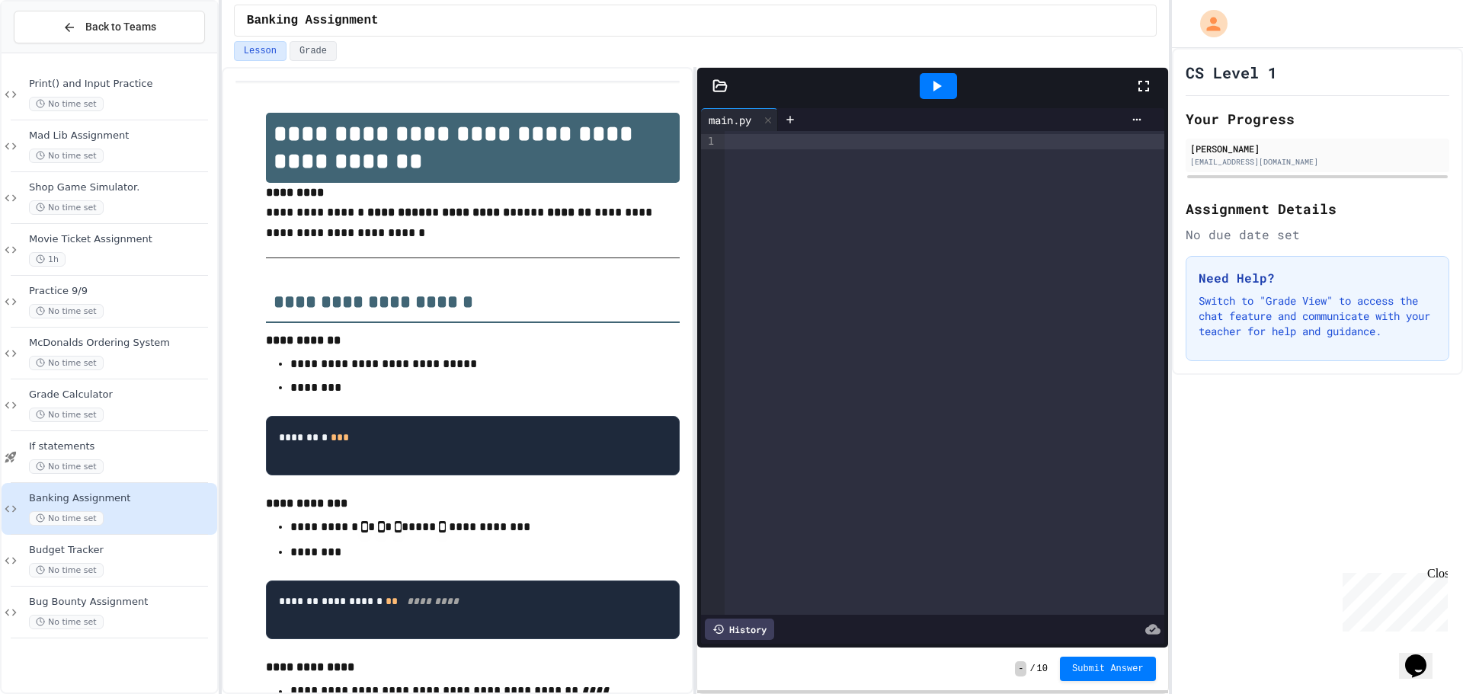
scroll to position [76, 0]
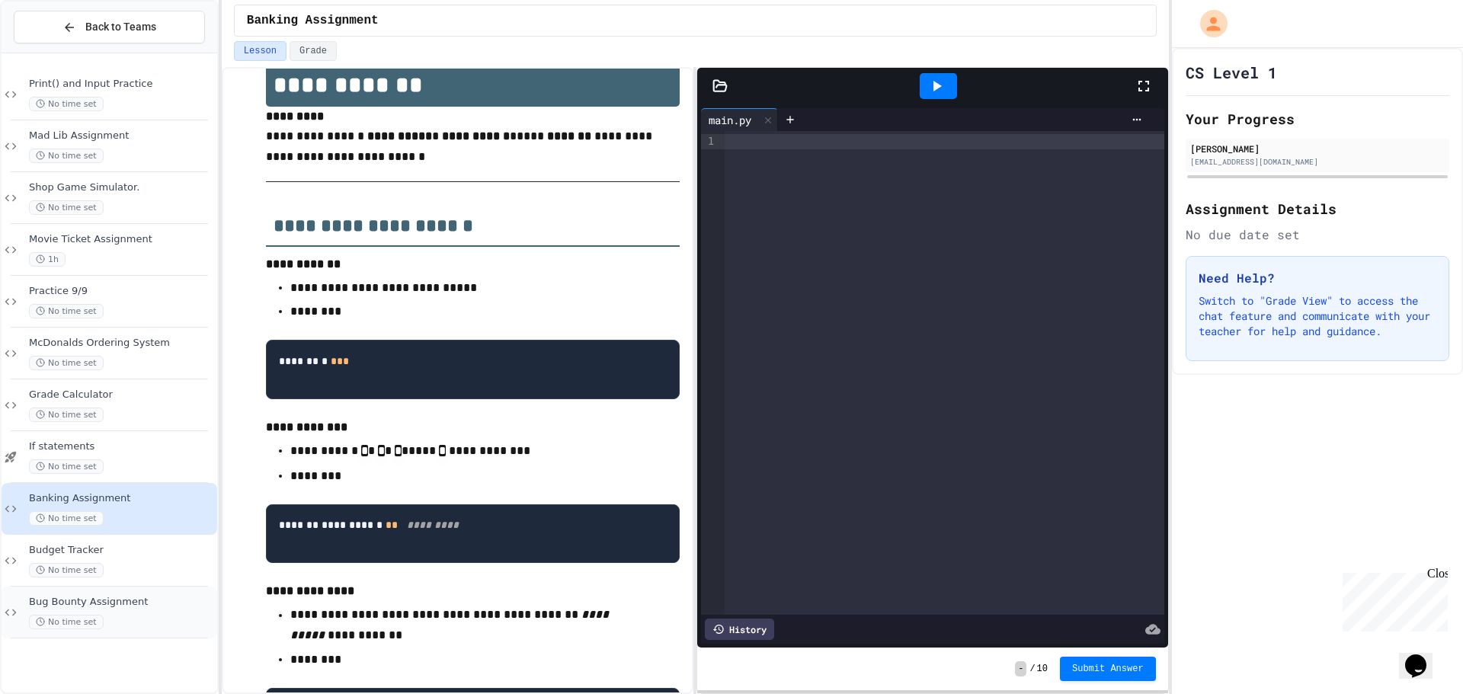
click at [146, 587] on div "Bug Bounty Assignment No time set" at bounding box center [110, 613] width 216 height 52
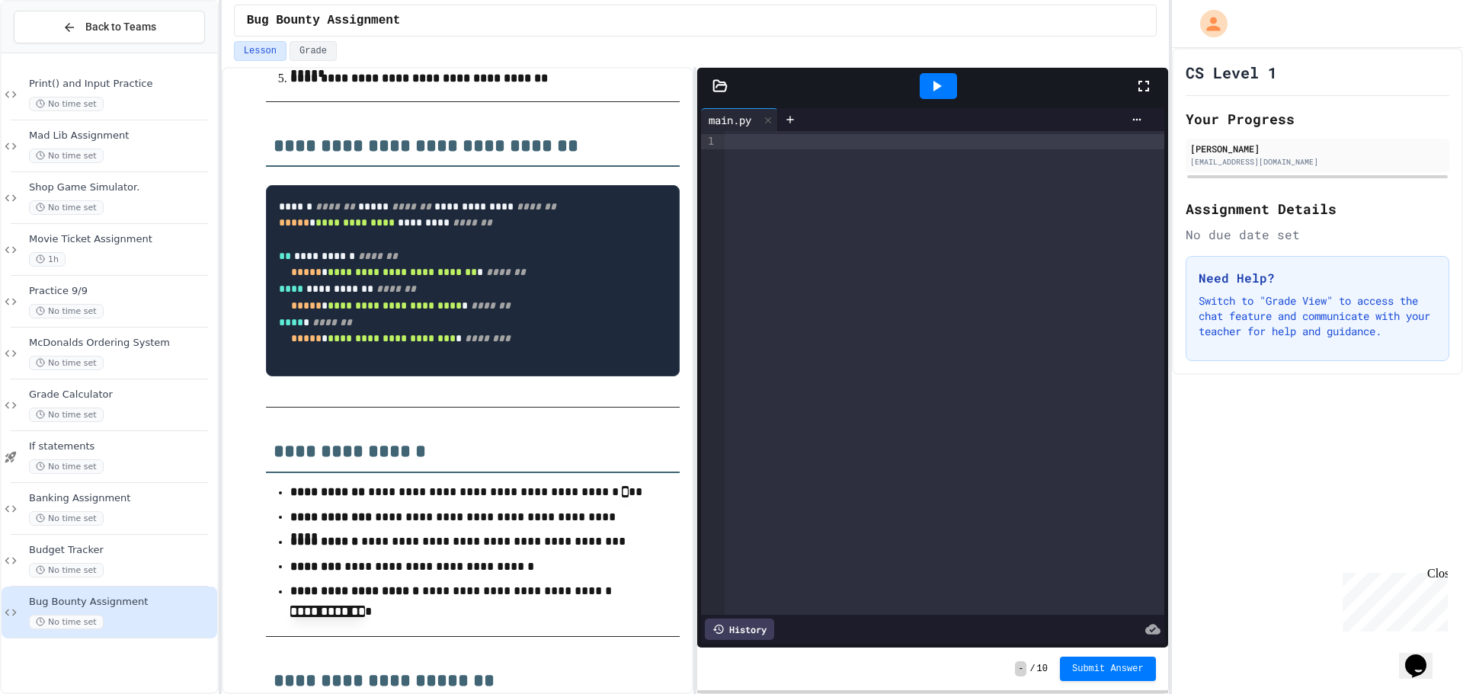
scroll to position [762, 0]
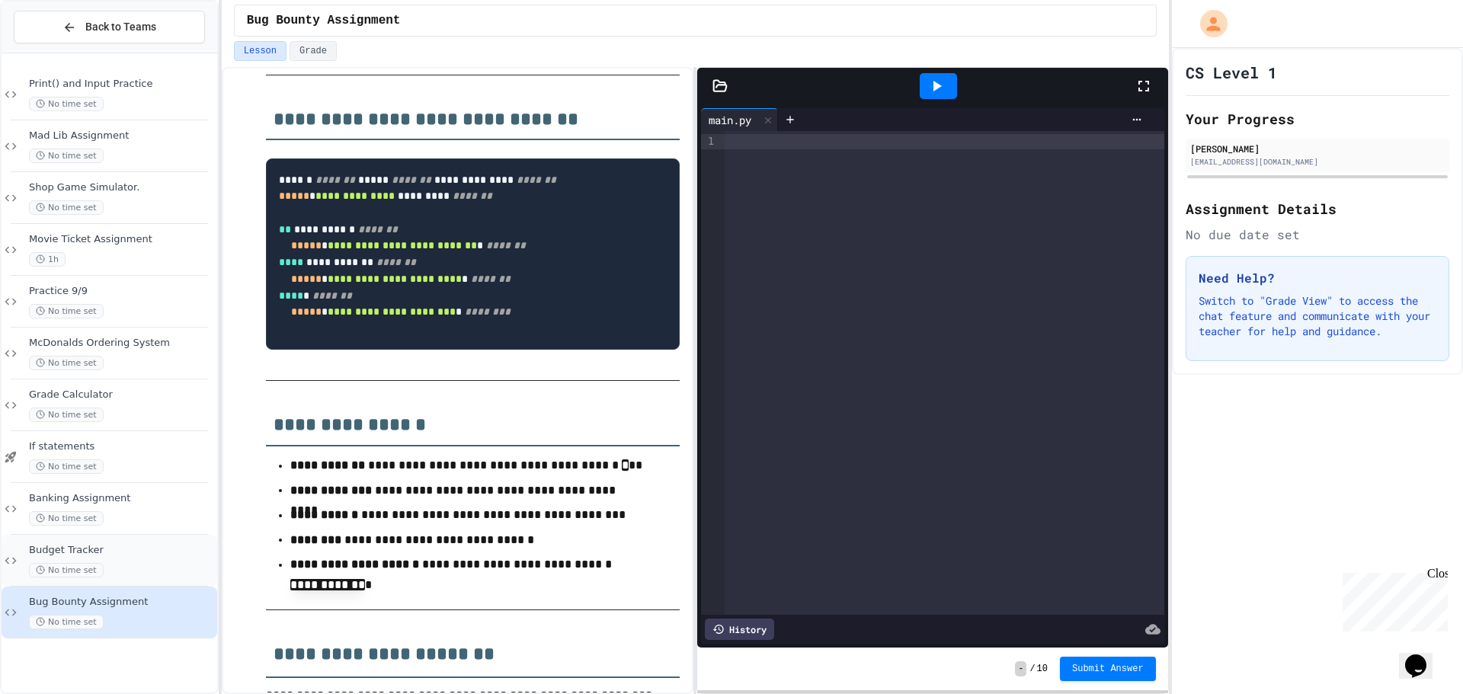
click at [90, 557] on div "Budget Tracker No time set" at bounding box center [121, 561] width 185 height 34
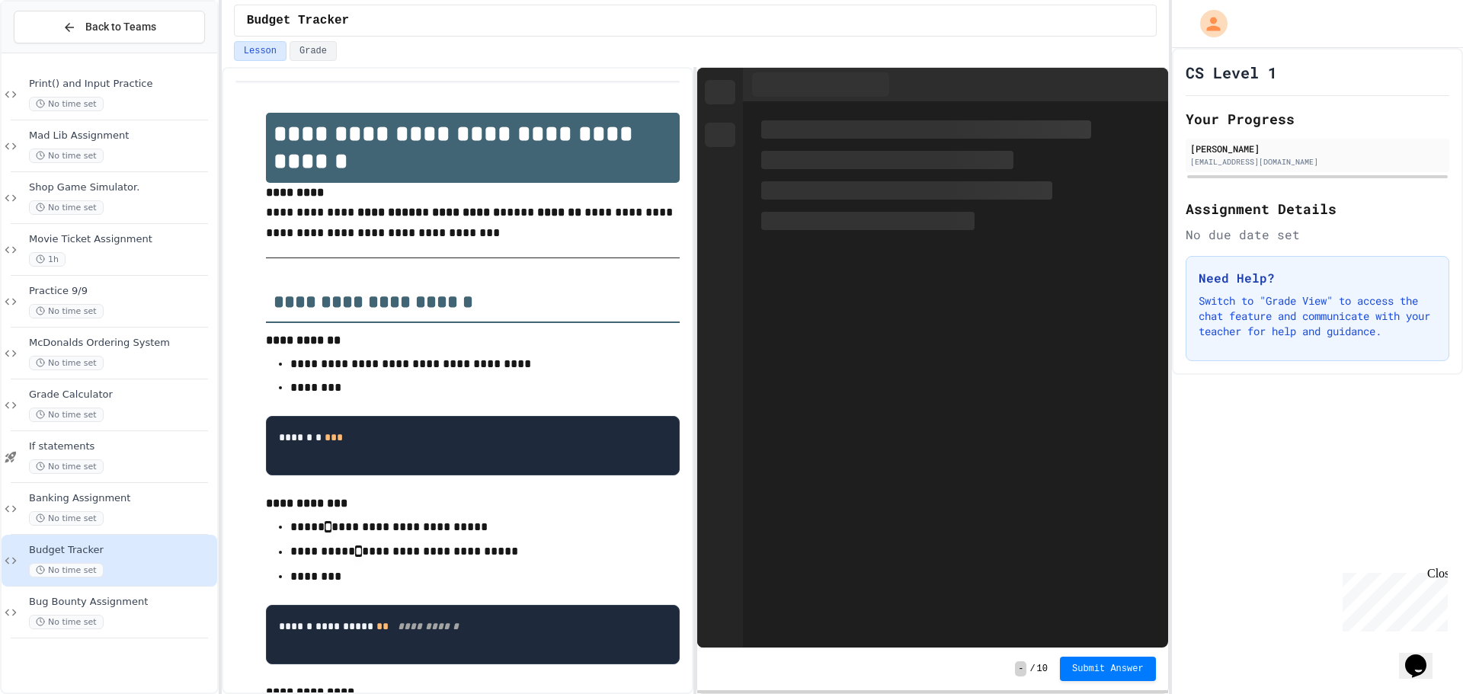
click at [75, 599] on span "Bug Bounty Assignment" at bounding box center [121, 602] width 185 height 13
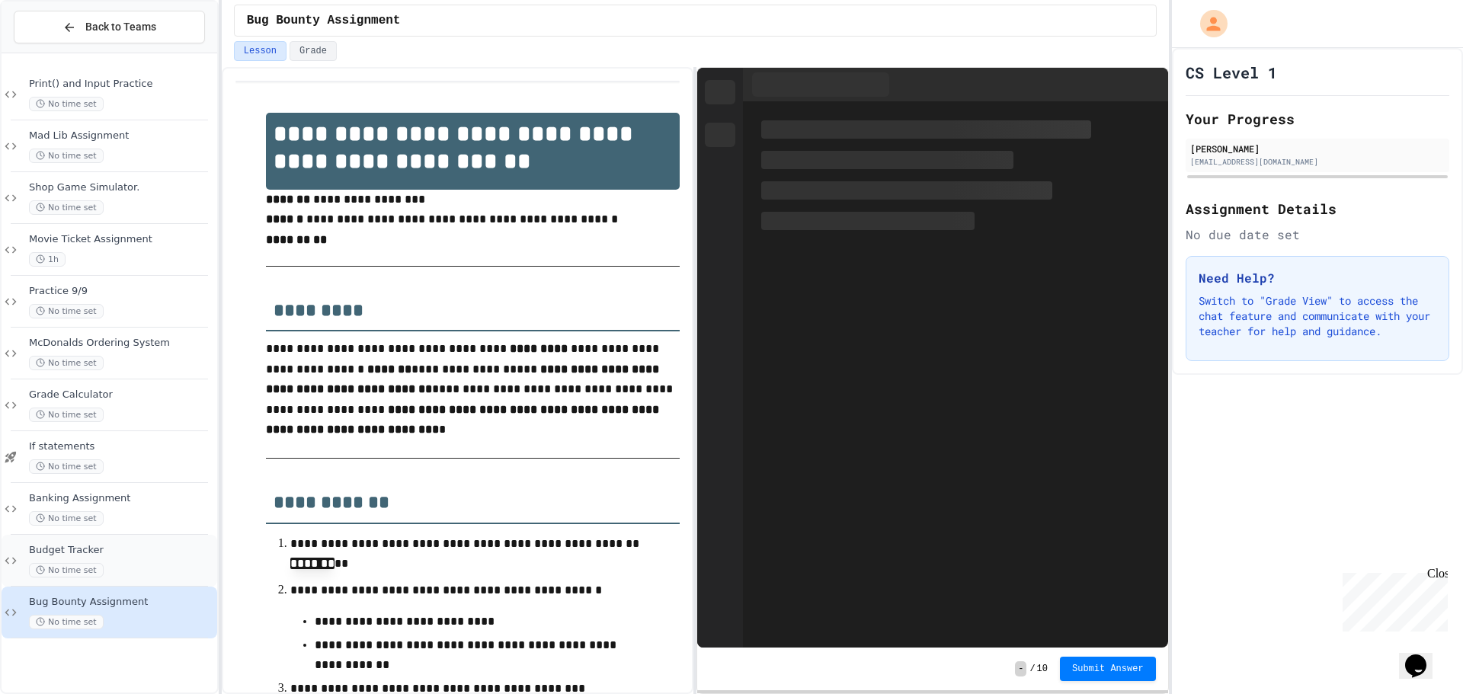
click at [92, 569] on span "No time set" at bounding box center [66, 570] width 75 height 14
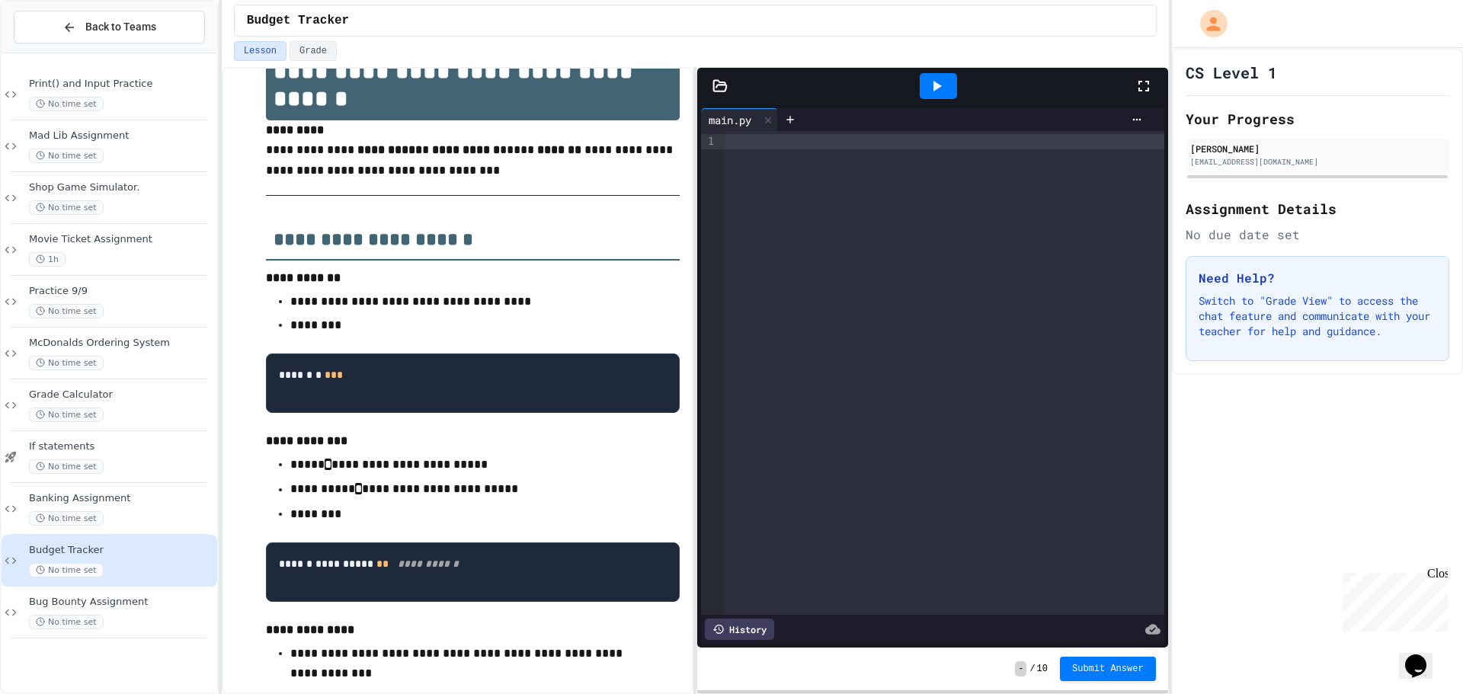
scroll to position [76, 0]
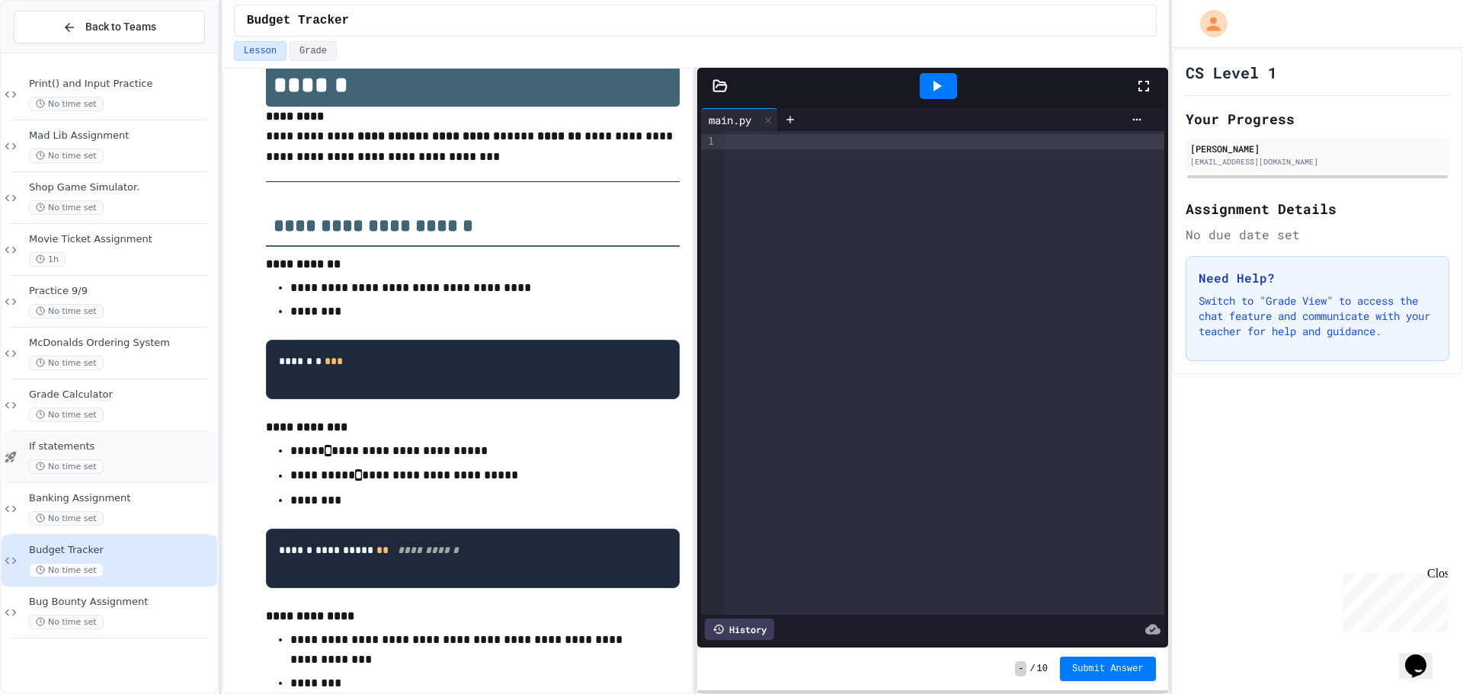
click at [146, 460] on div "No time set" at bounding box center [121, 467] width 185 height 14
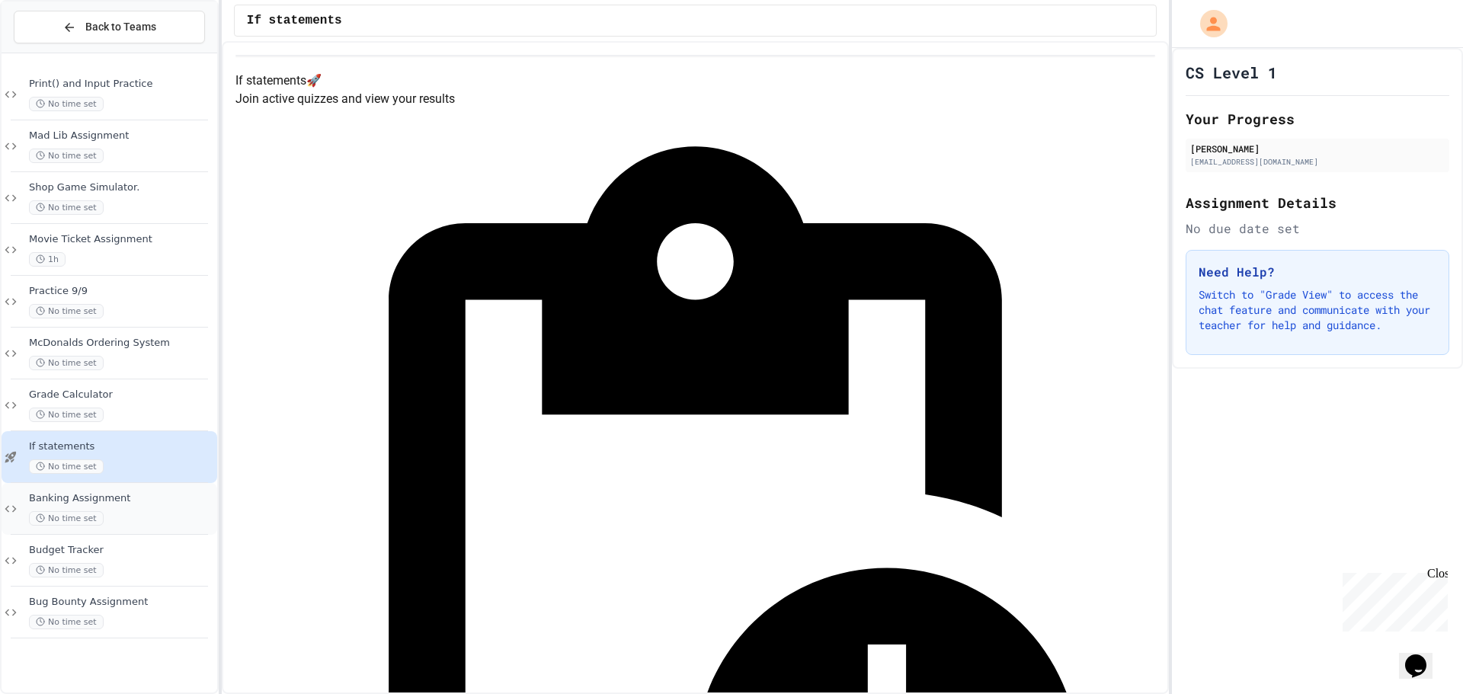
click at [121, 517] on div "Banking Assignment No time set" at bounding box center [121, 509] width 185 height 34
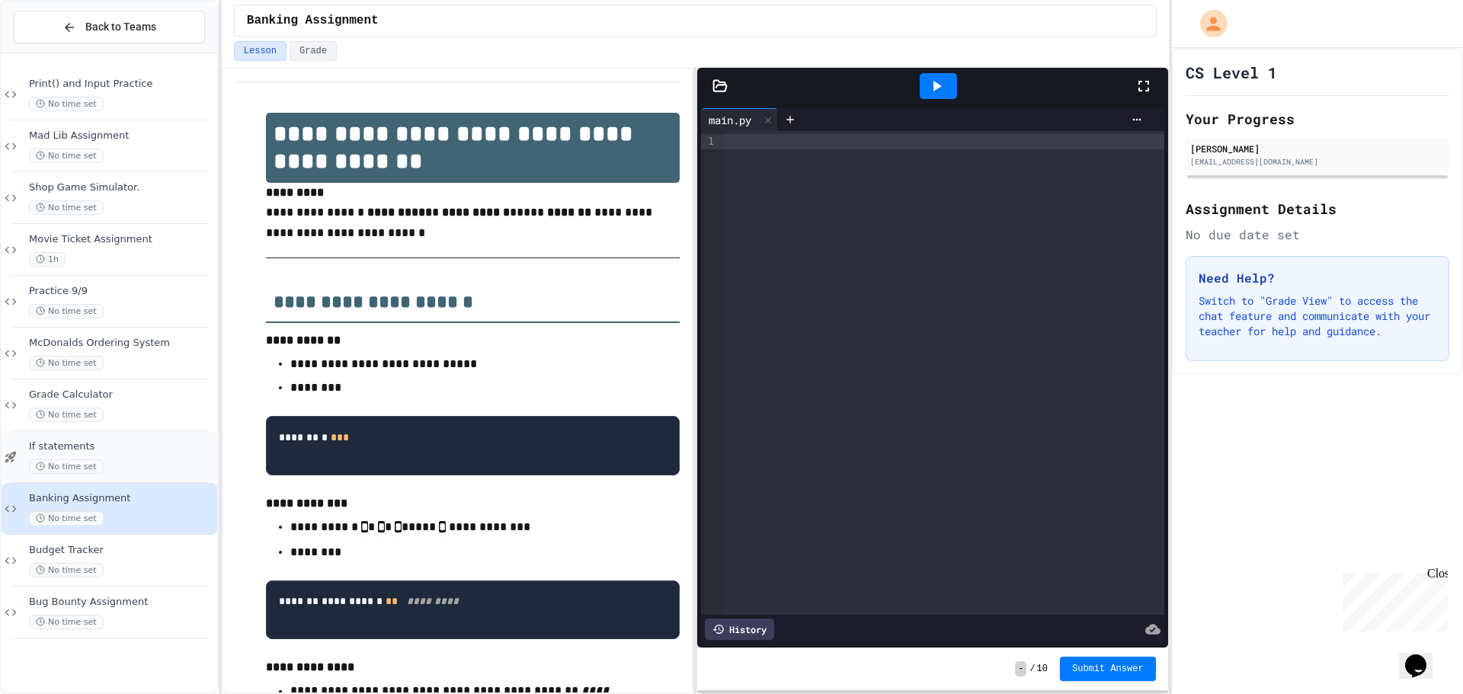
click at [98, 466] on span "No time set" at bounding box center [66, 467] width 75 height 14
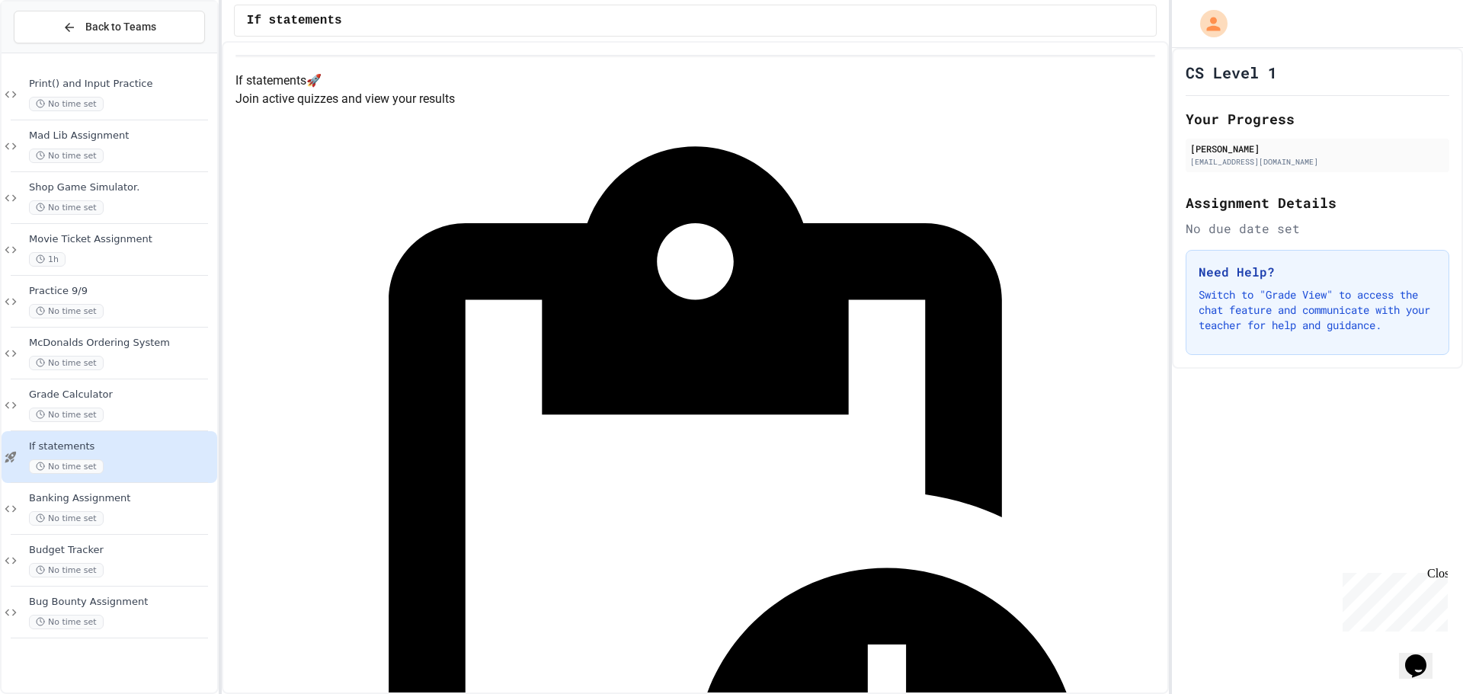
click at [111, 482] on div "Print() and Input Practice No time set Mad Lib Assignment No time set Shop Game…" at bounding box center [110, 353] width 216 height 588
click at [159, 541] on div "Budget Tracker No time set" at bounding box center [110, 561] width 216 height 52
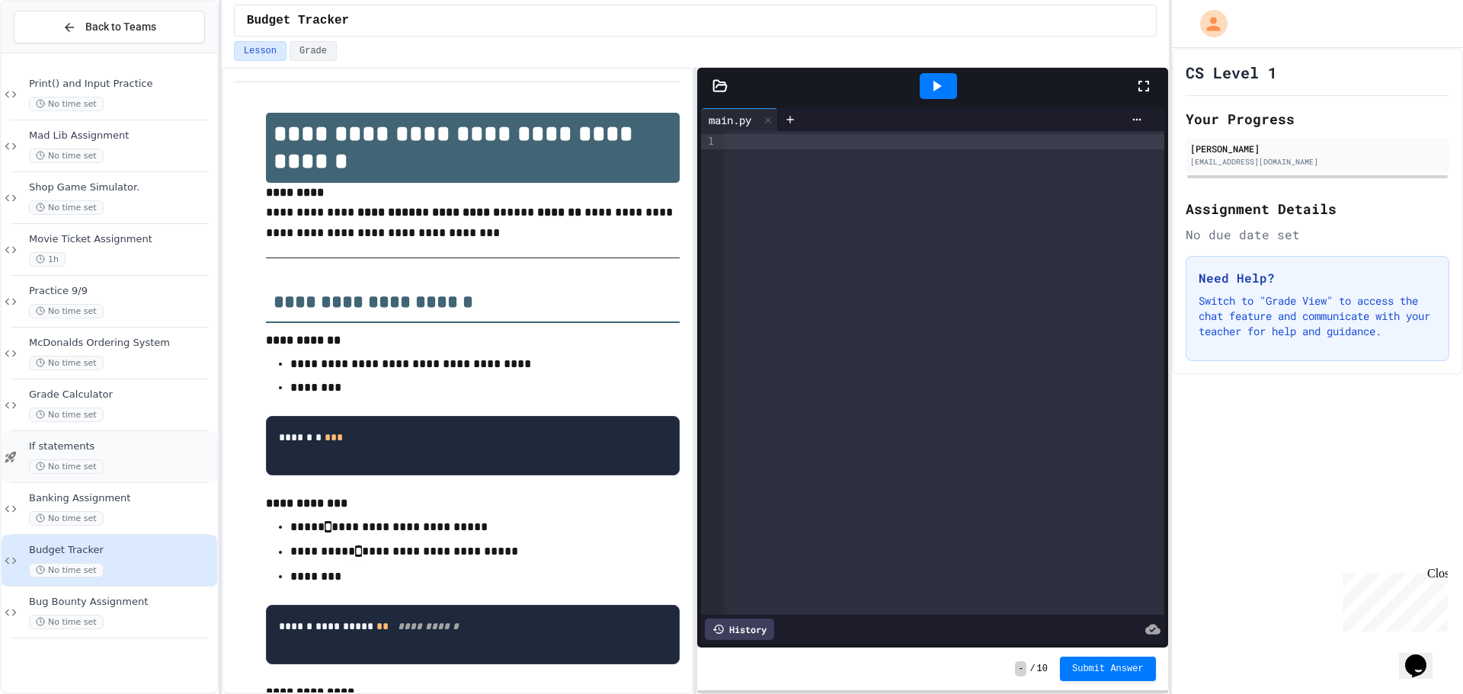
click at [132, 463] on div "No time set" at bounding box center [121, 467] width 185 height 14
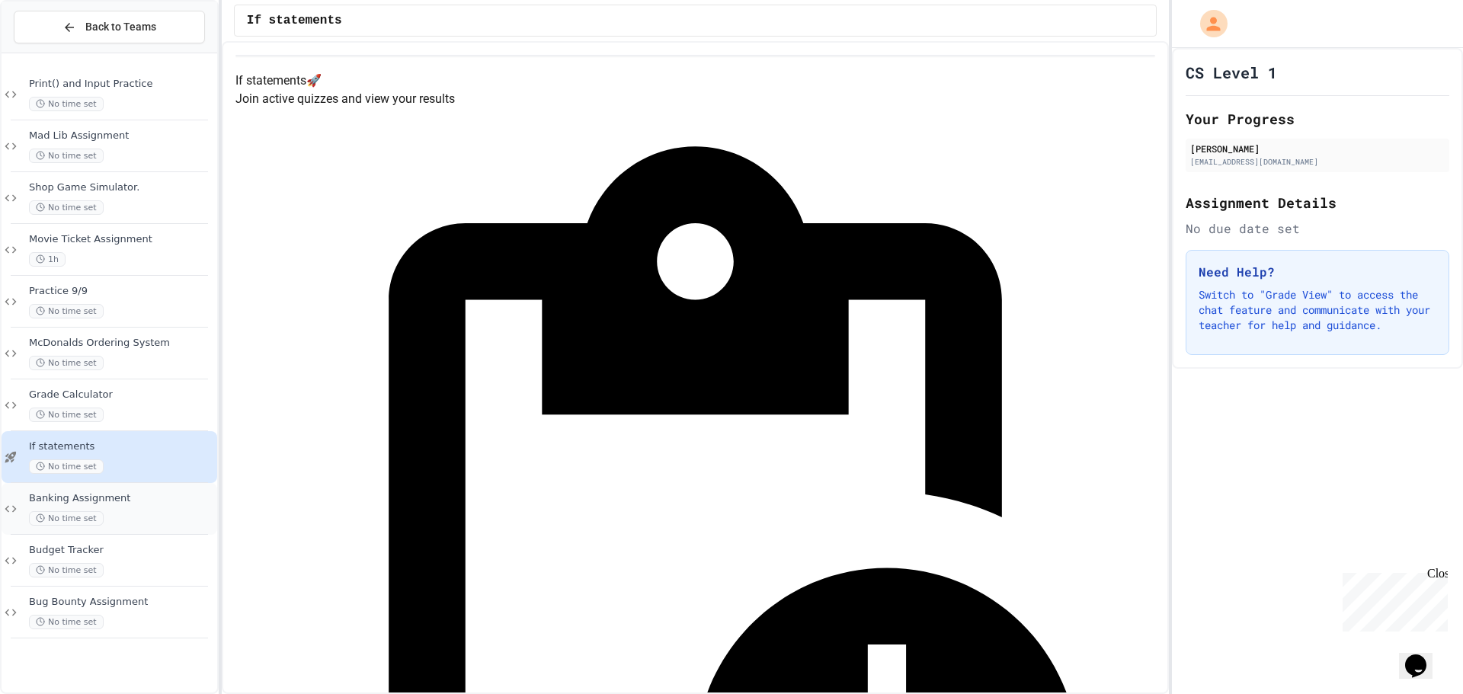
click at [120, 492] on span "Banking Assignment" at bounding box center [121, 498] width 185 height 13
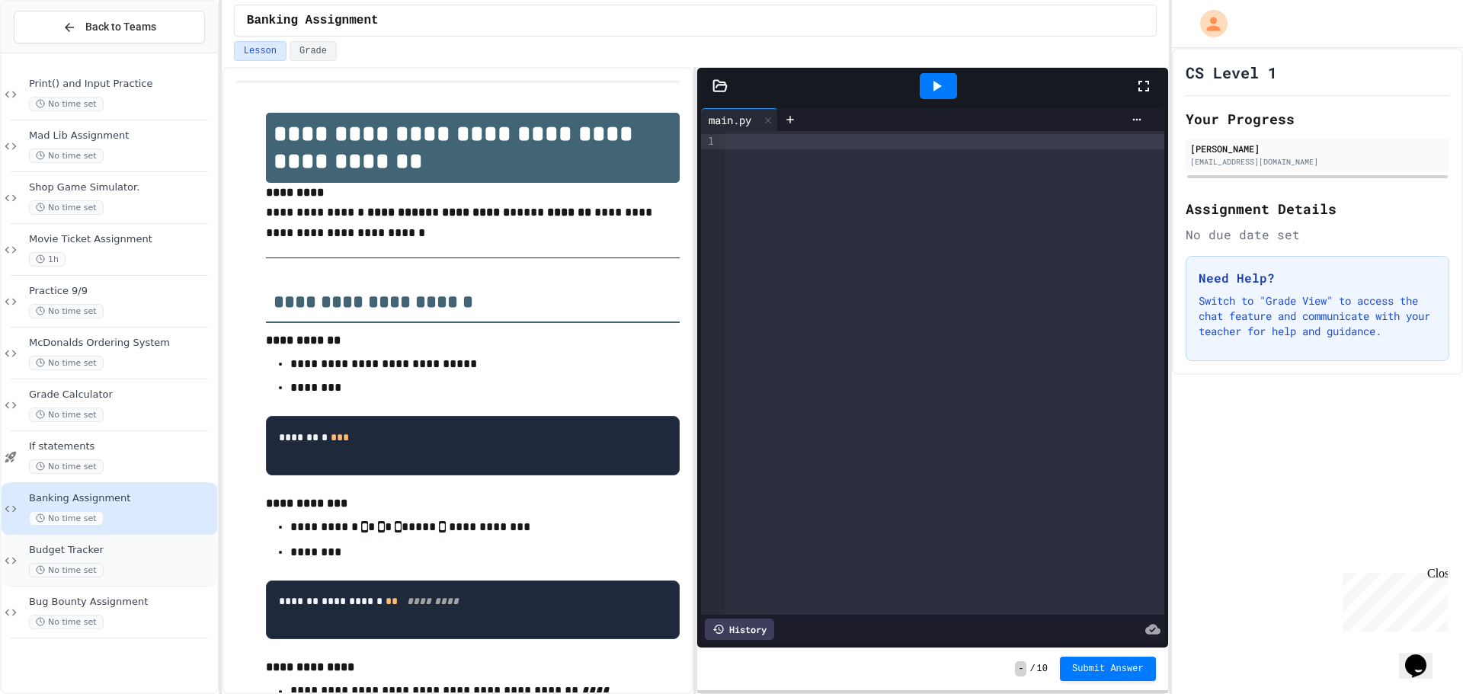
click at [115, 558] on div "Budget Tracker No time set" at bounding box center [121, 561] width 185 height 34
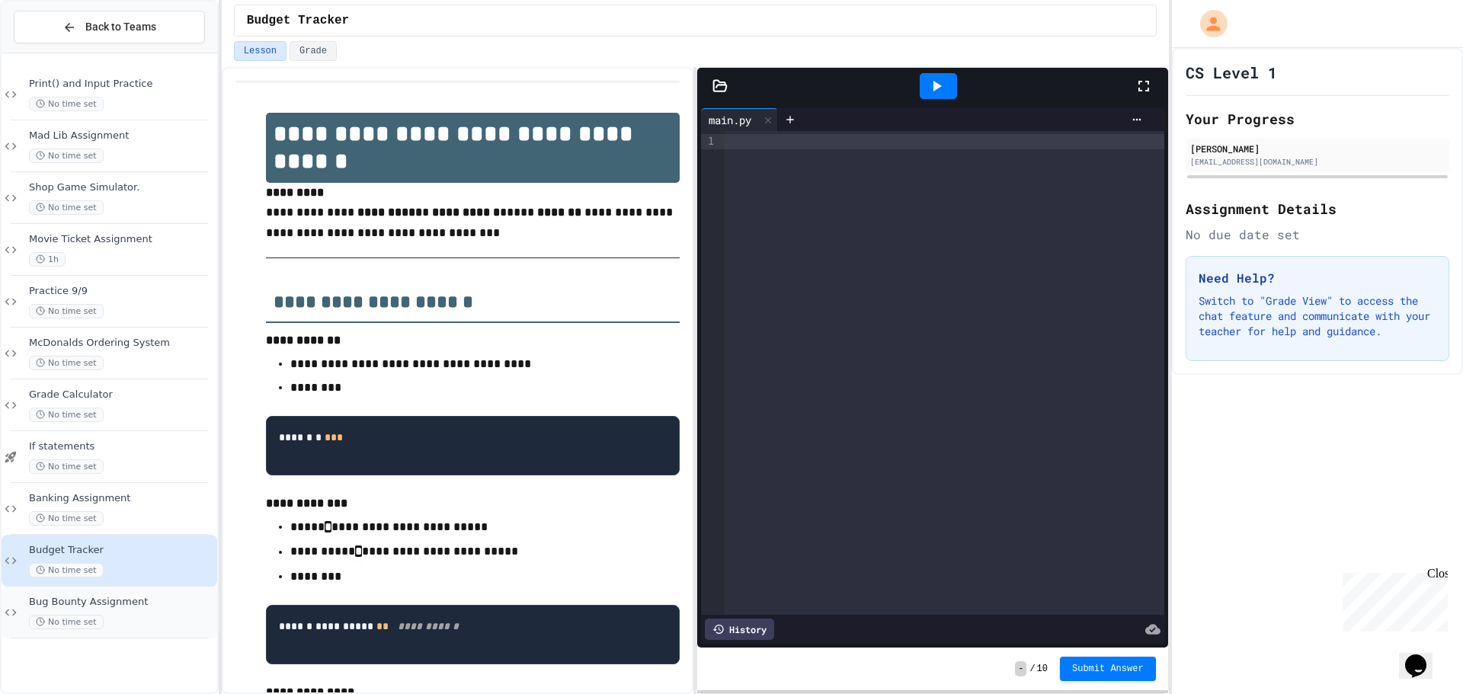
click at [119, 612] on div "Bug Bounty Assignment No time set" at bounding box center [121, 613] width 185 height 34
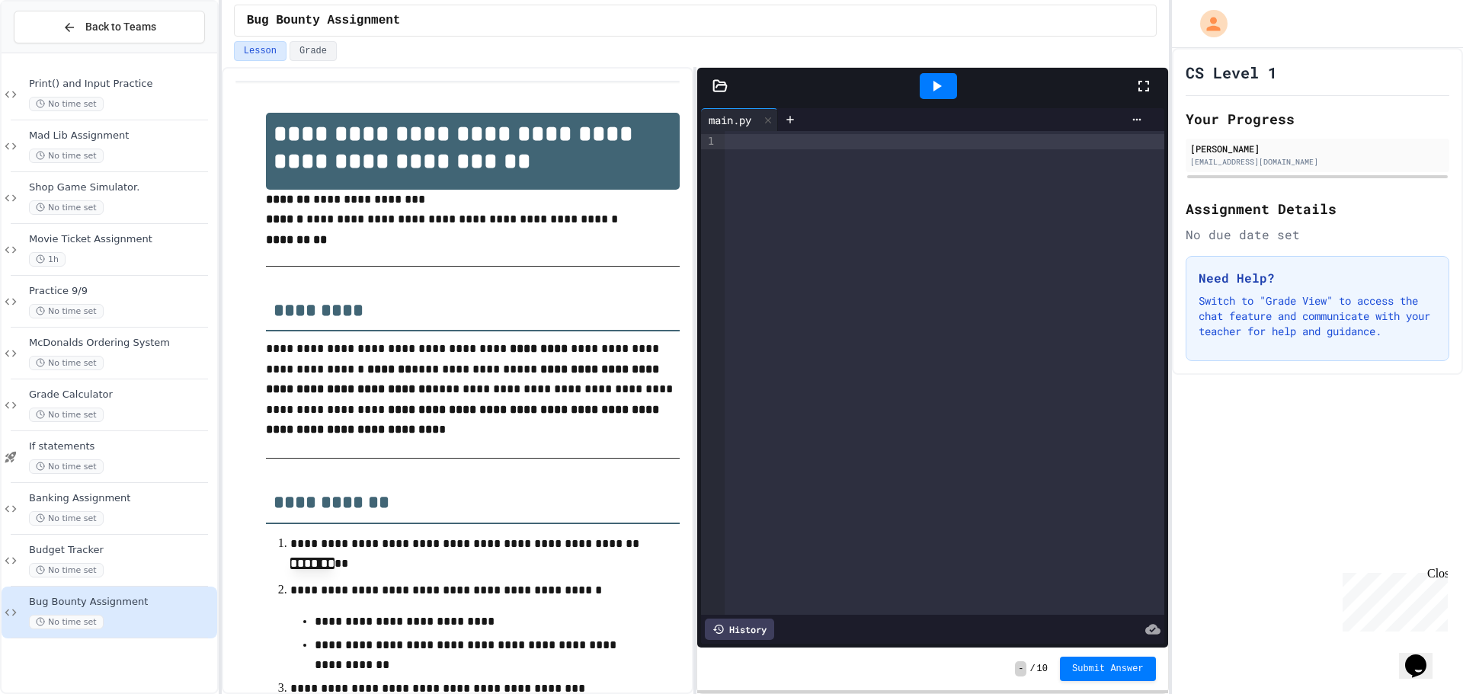
click at [851, 142] on div at bounding box center [945, 141] width 440 height 15
click at [747, 149] on div at bounding box center [945, 141] width 440 height 15
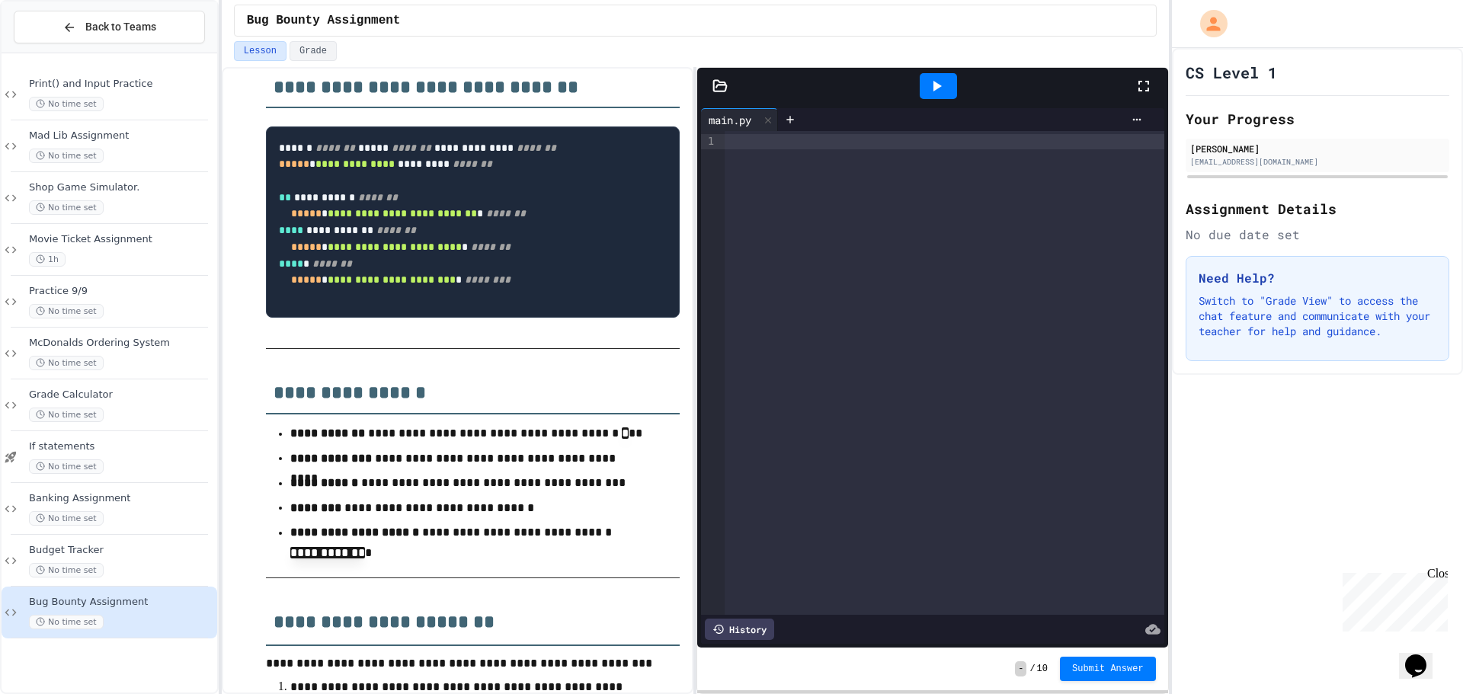
scroll to position [718, 0]
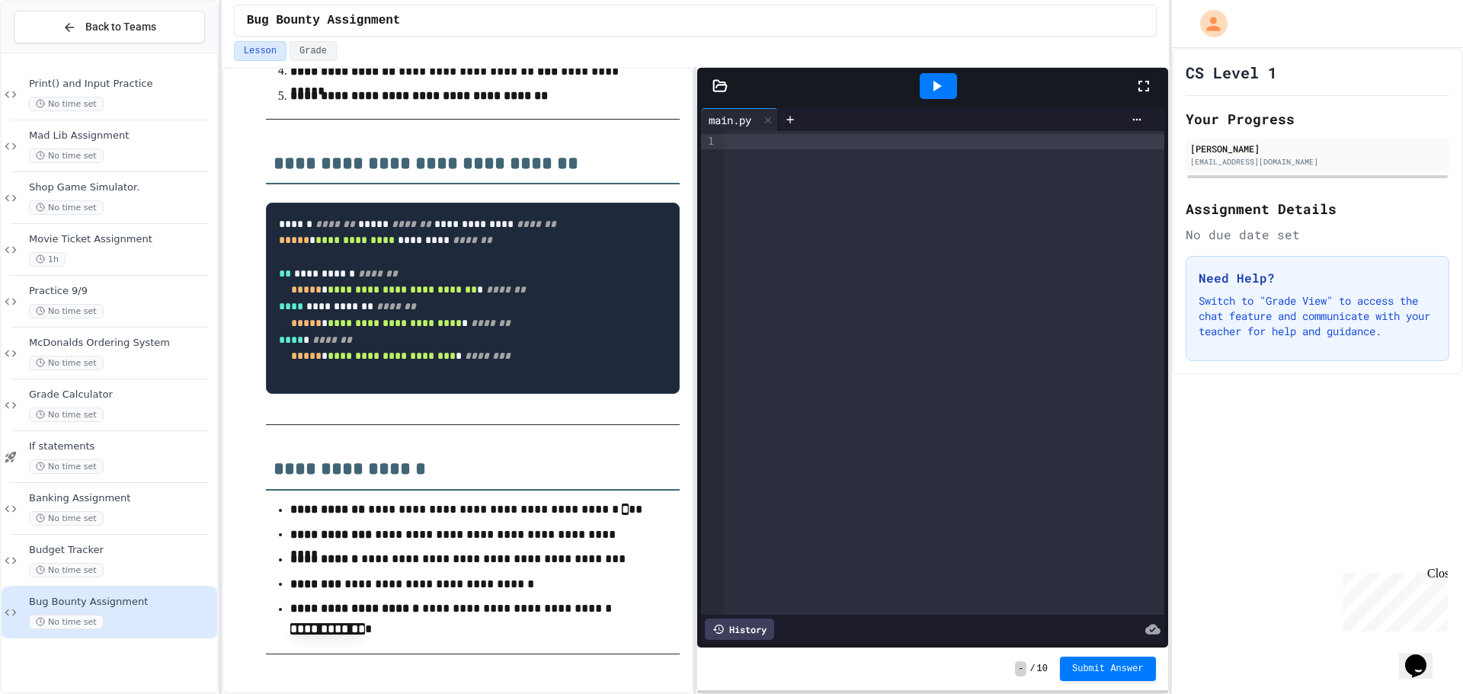
click at [940, 80] on icon at bounding box center [937, 86] width 18 height 18
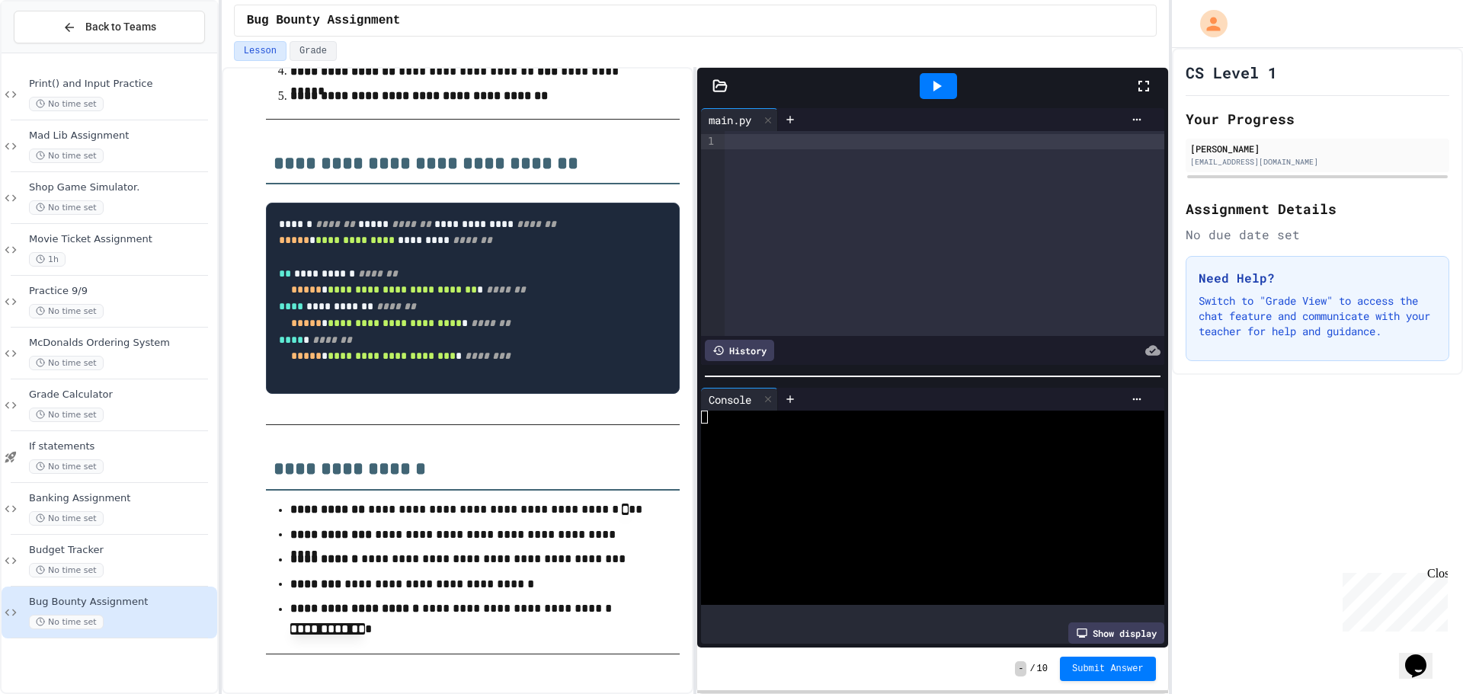
click at [810, 142] on div at bounding box center [945, 141] width 440 height 15
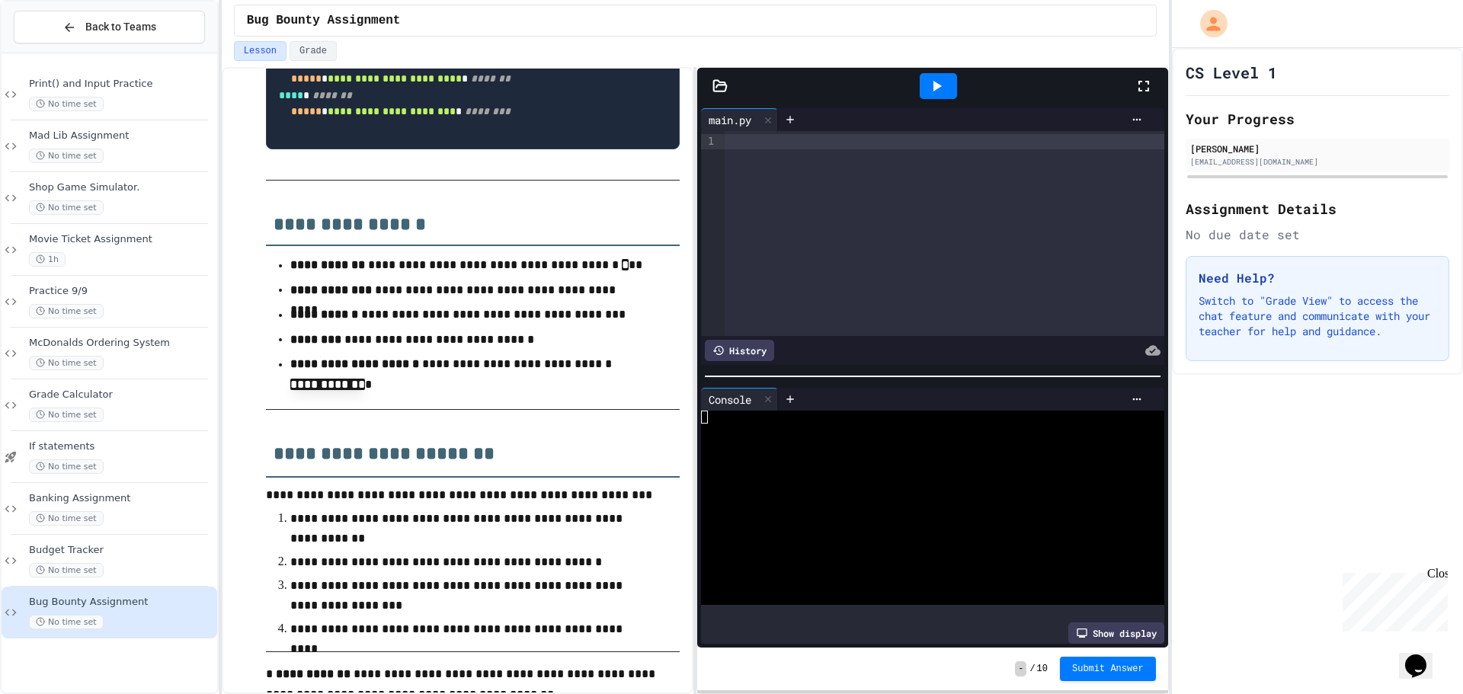
scroll to position [1099, 0]
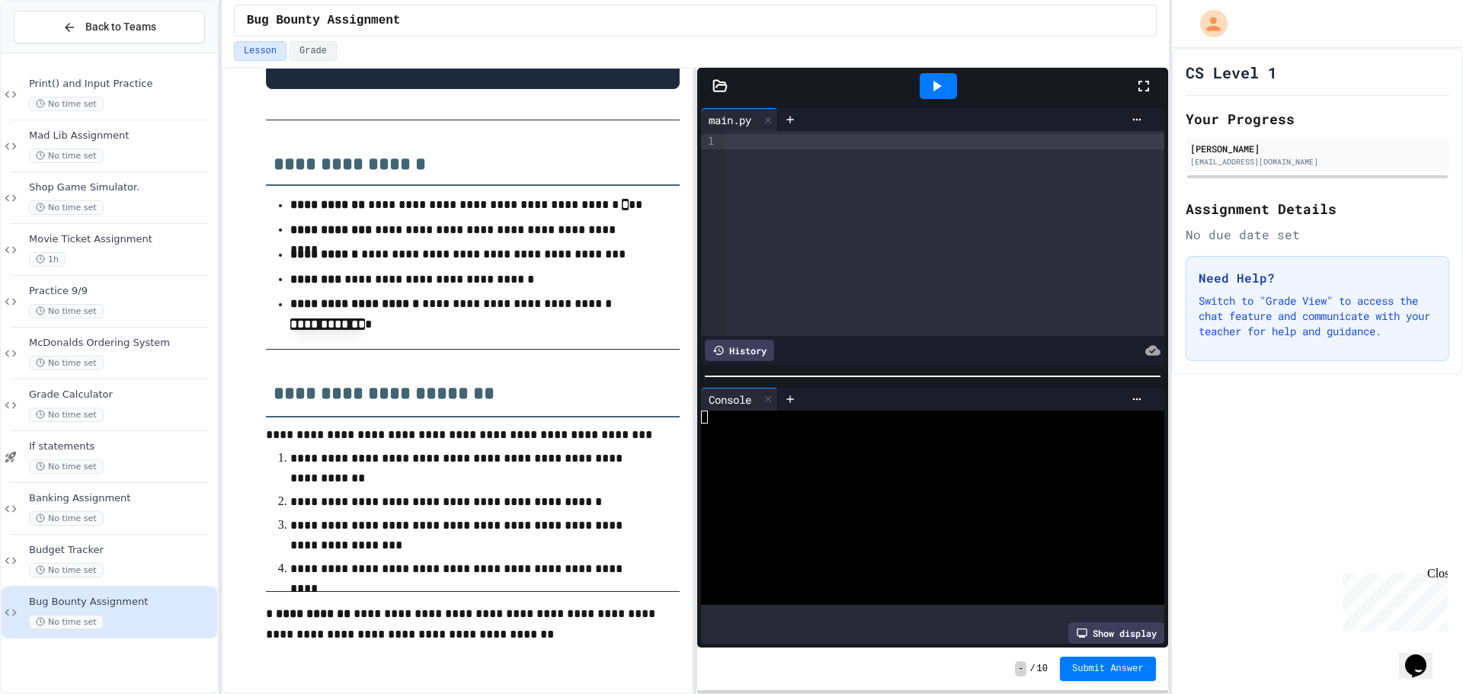
click at [928, 86] on icon at bounding box center [937, 86] width 18 height 18
click at [771, 396] on icon at bounding box center [768, 399] width 6 height 6
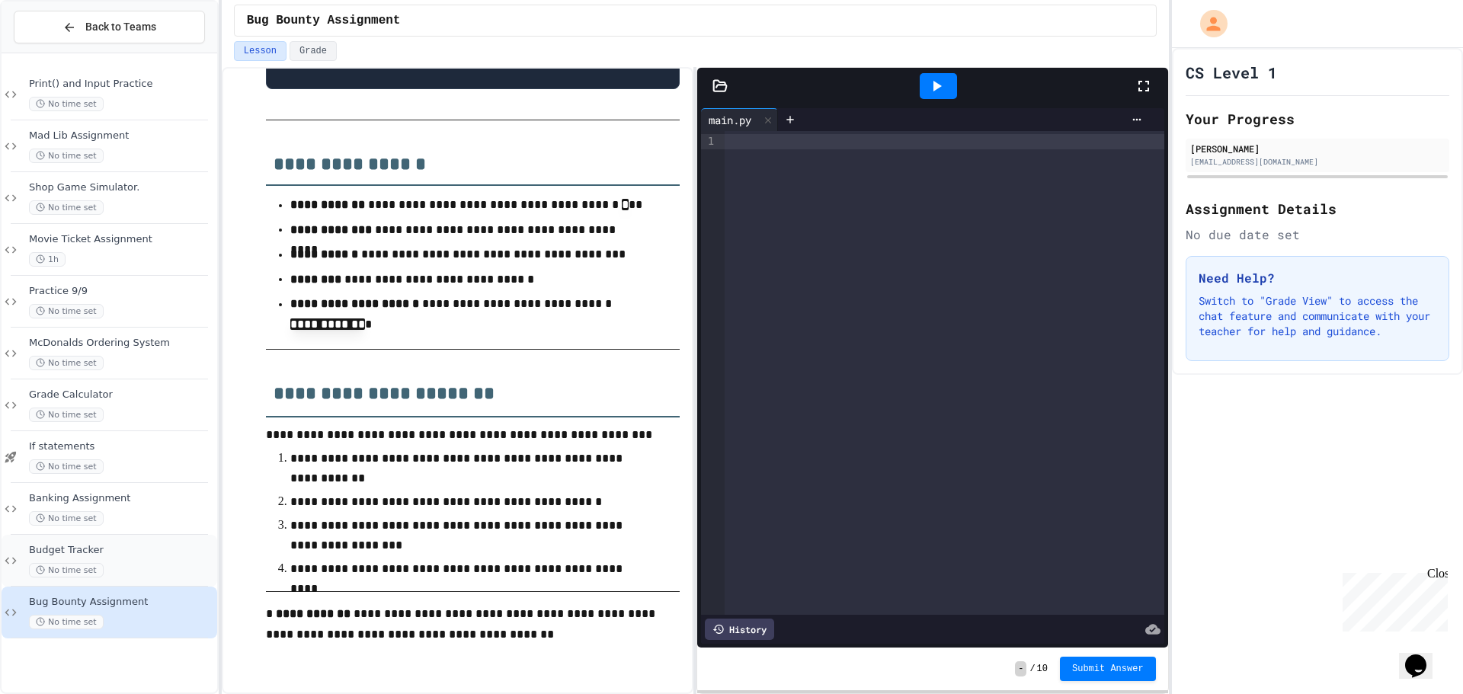
click at [106, 559] on div "Budget Tracker No time set" at bounding box center [121, 561] width 185 height 34
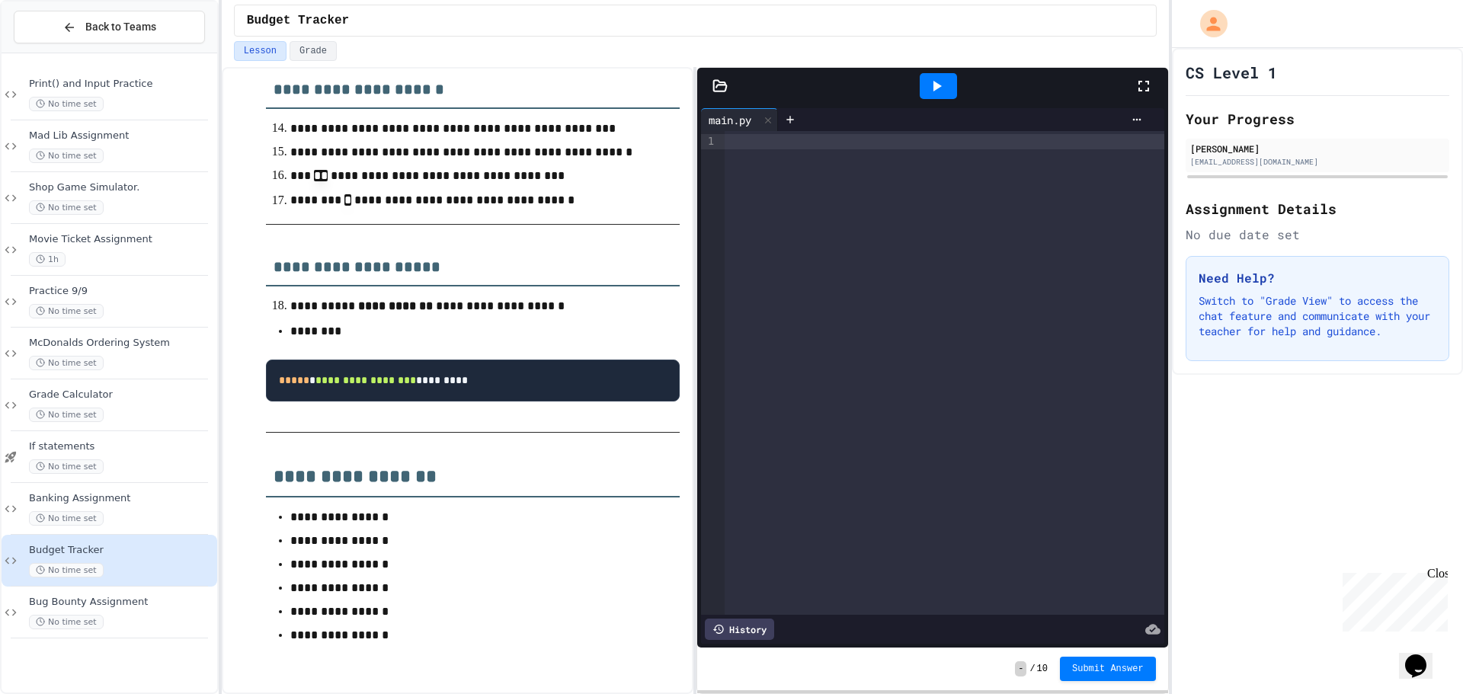
scroll to position [1800, 0]
click at [95, 501] on span "Banking Assignment" at bounding box center [121, 498] width 185 height 13
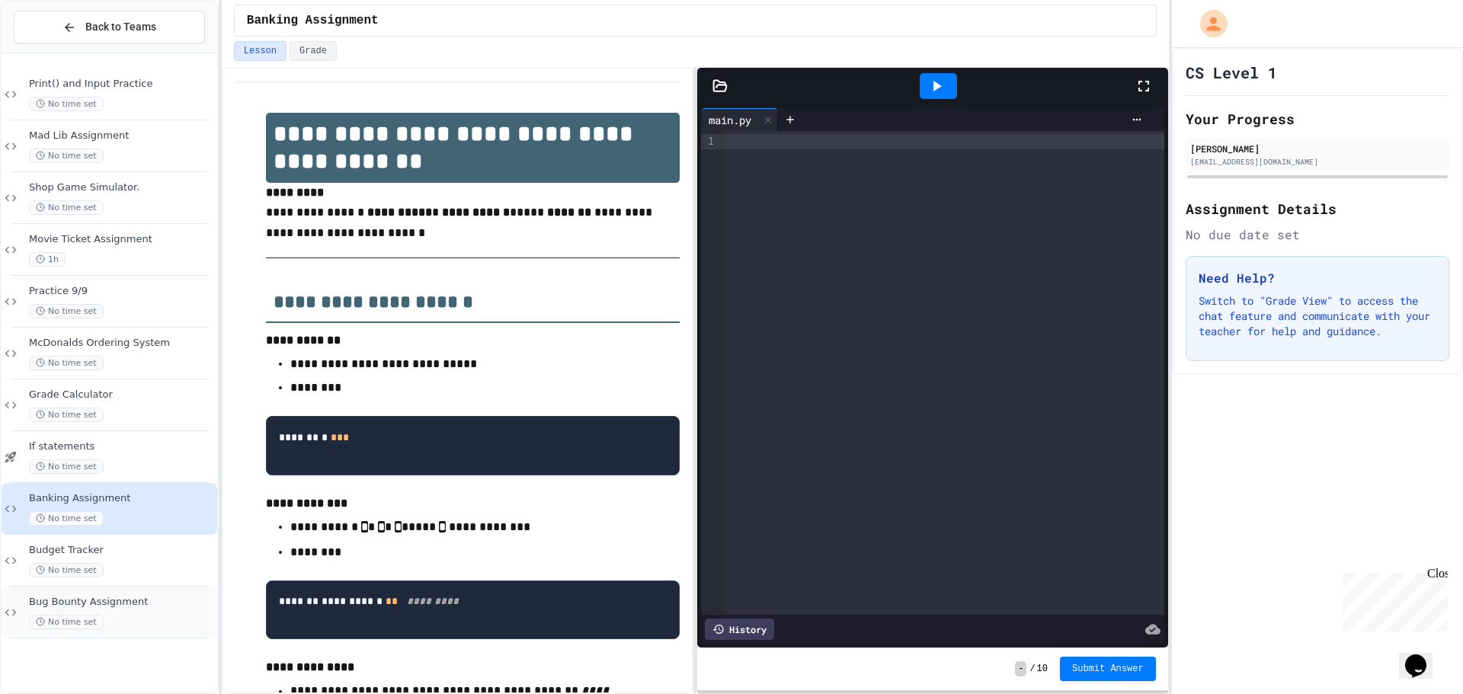
click at [117, 625] on div "No time set" at bounding box center [121, 622] width 185 height 14
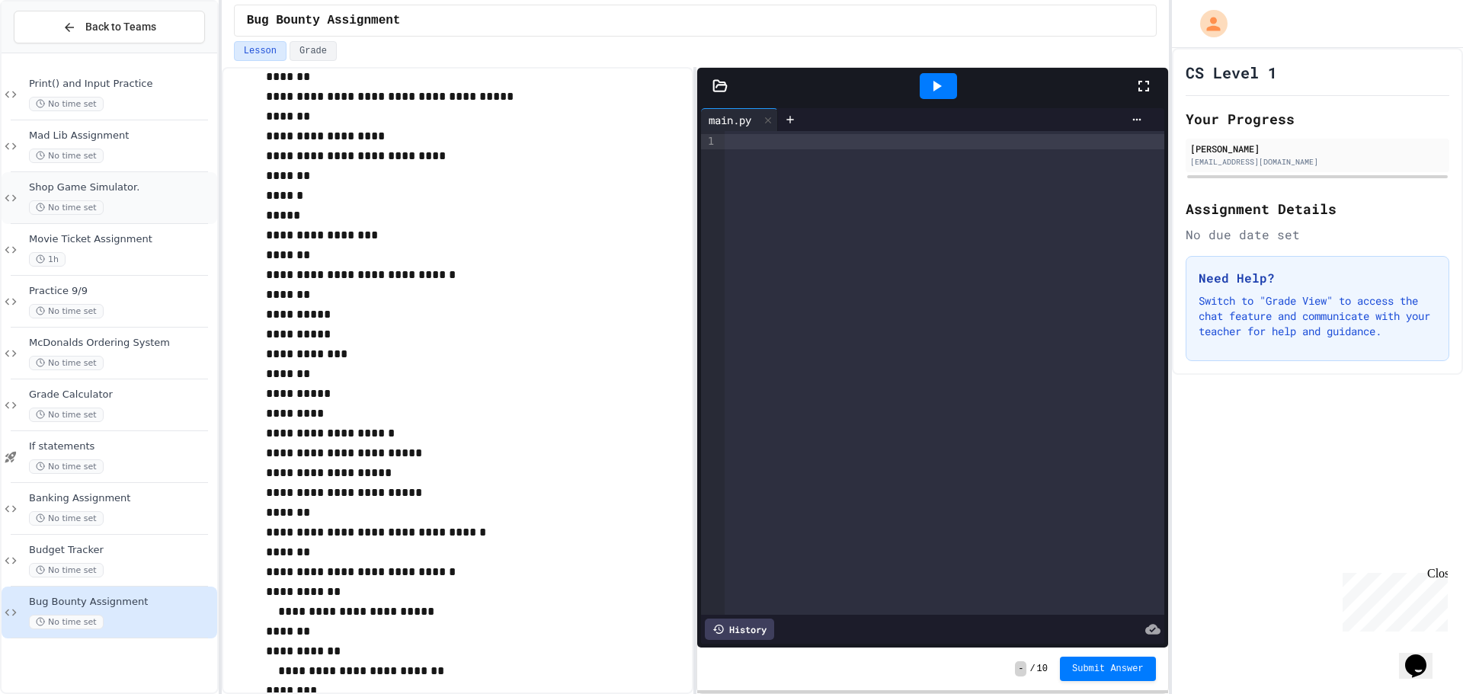
scroll to position [1677, 0]
